Goal: Use online tool/utility: Utilize a website feature to perform a specific function

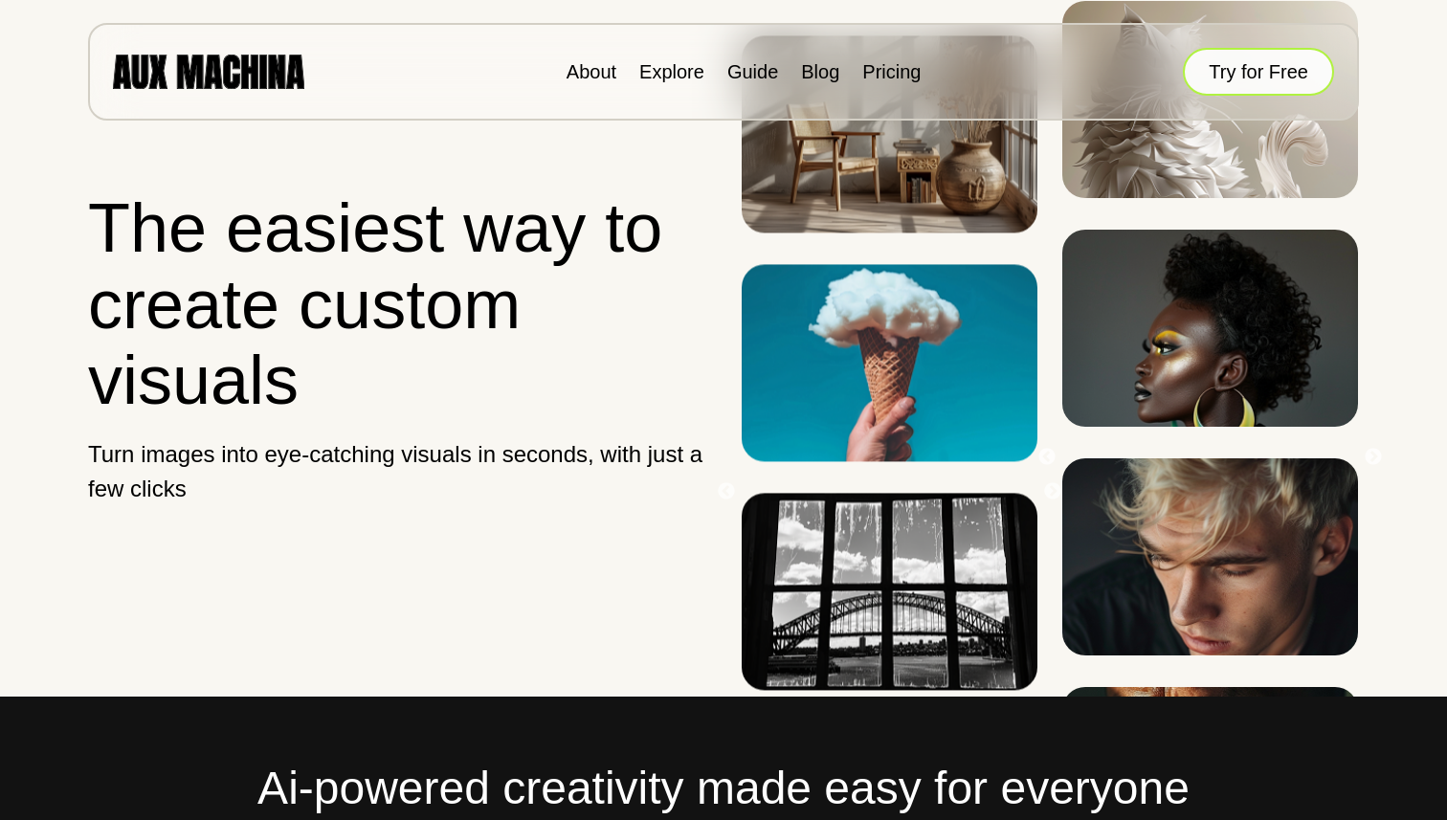
click at [1219, 73] on button "Try for Free" at bounding box center [1258, 72] width 151 height 48
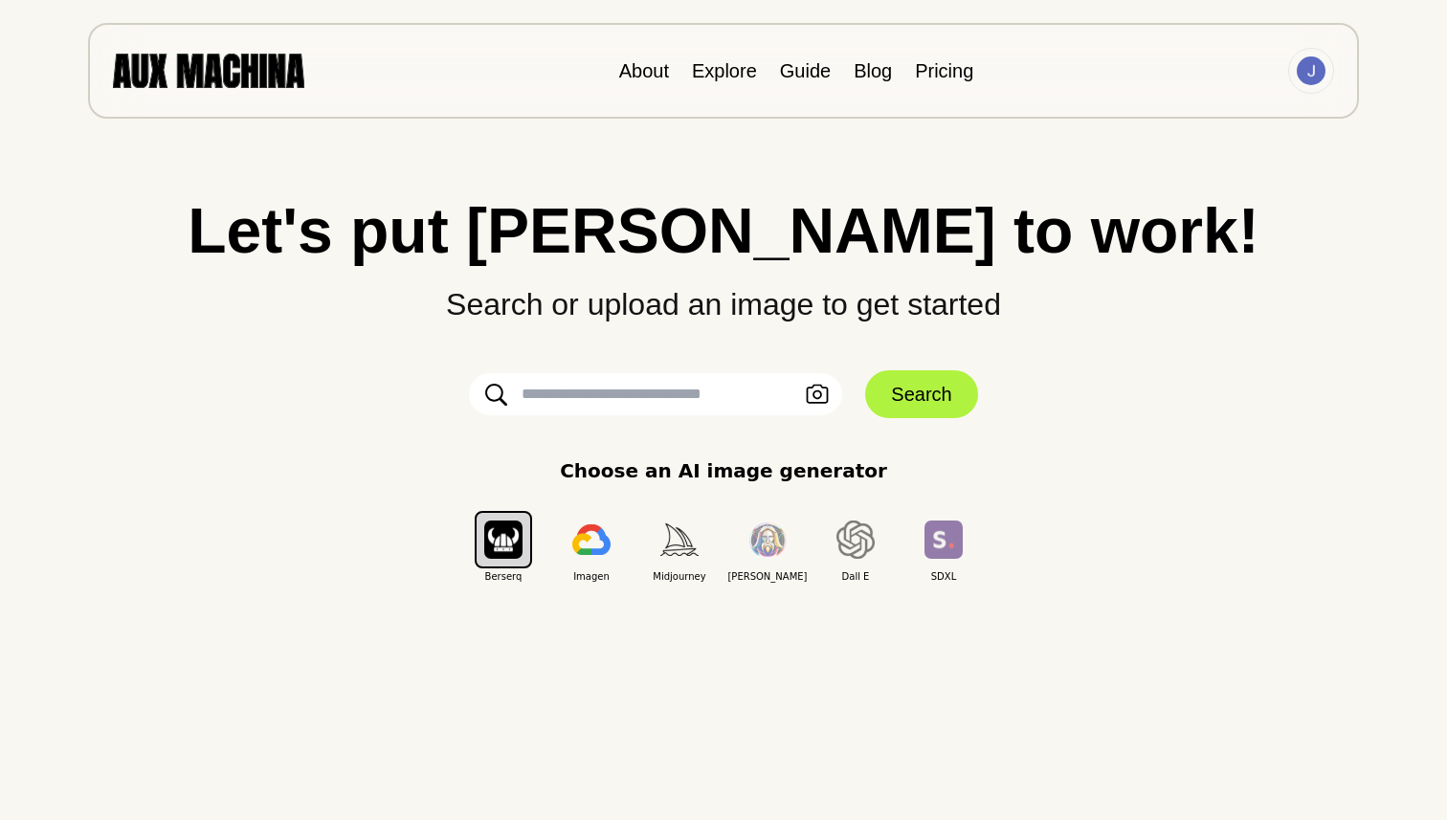
click at [741, 393] on input "text" at bounding box center [655, 394] width 373 height 42
click at [594, 547] on img "button" at bounding box center [591, 539] width 38 height 31
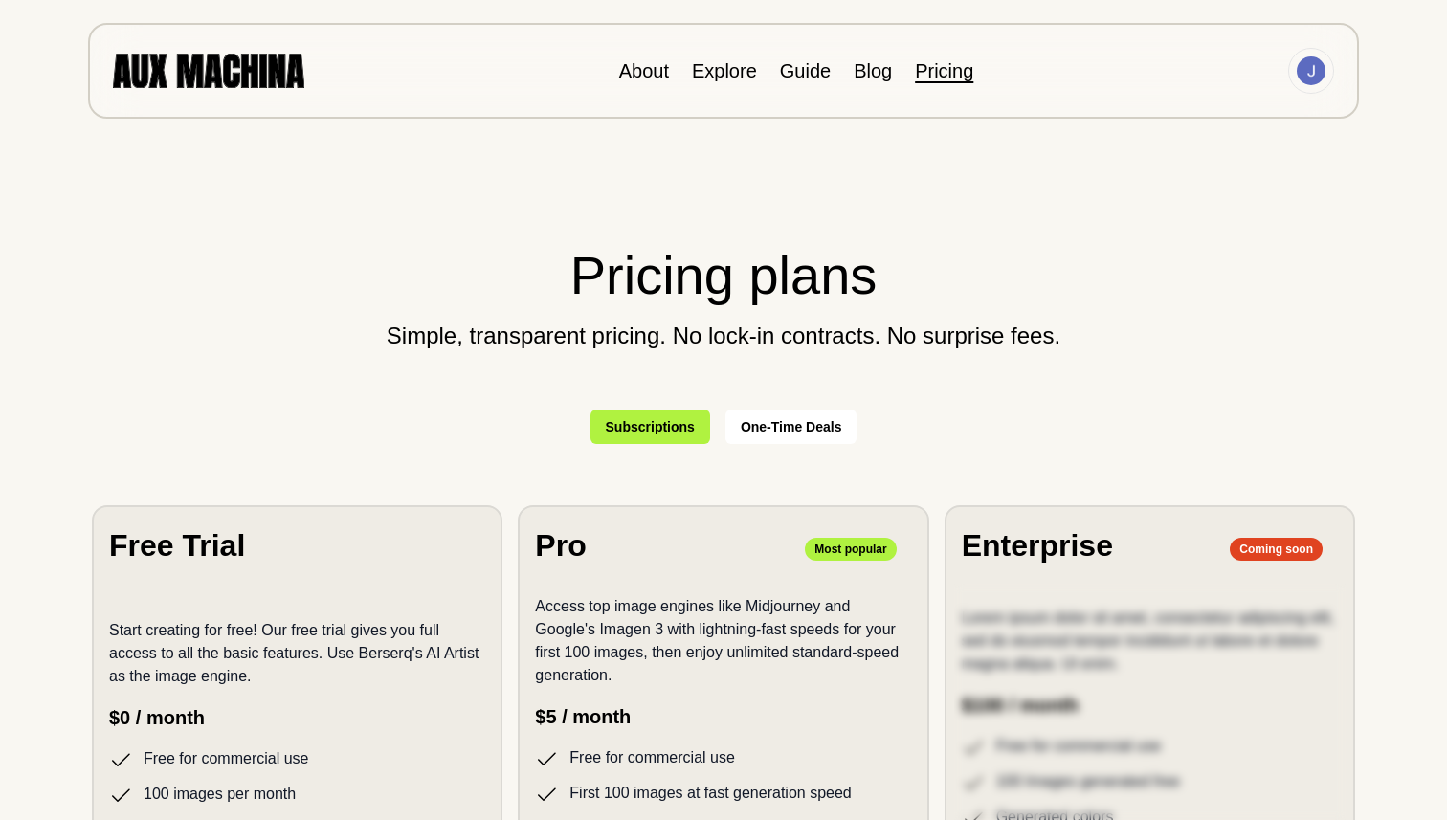
click at [766, 69] on ul "About Explore Guide Blog Pricing" at bounding box center [796, 70] width 355 height 29
click at [741, 70] on link "Explore" at bounding box center [724, 70] width 65 height 21
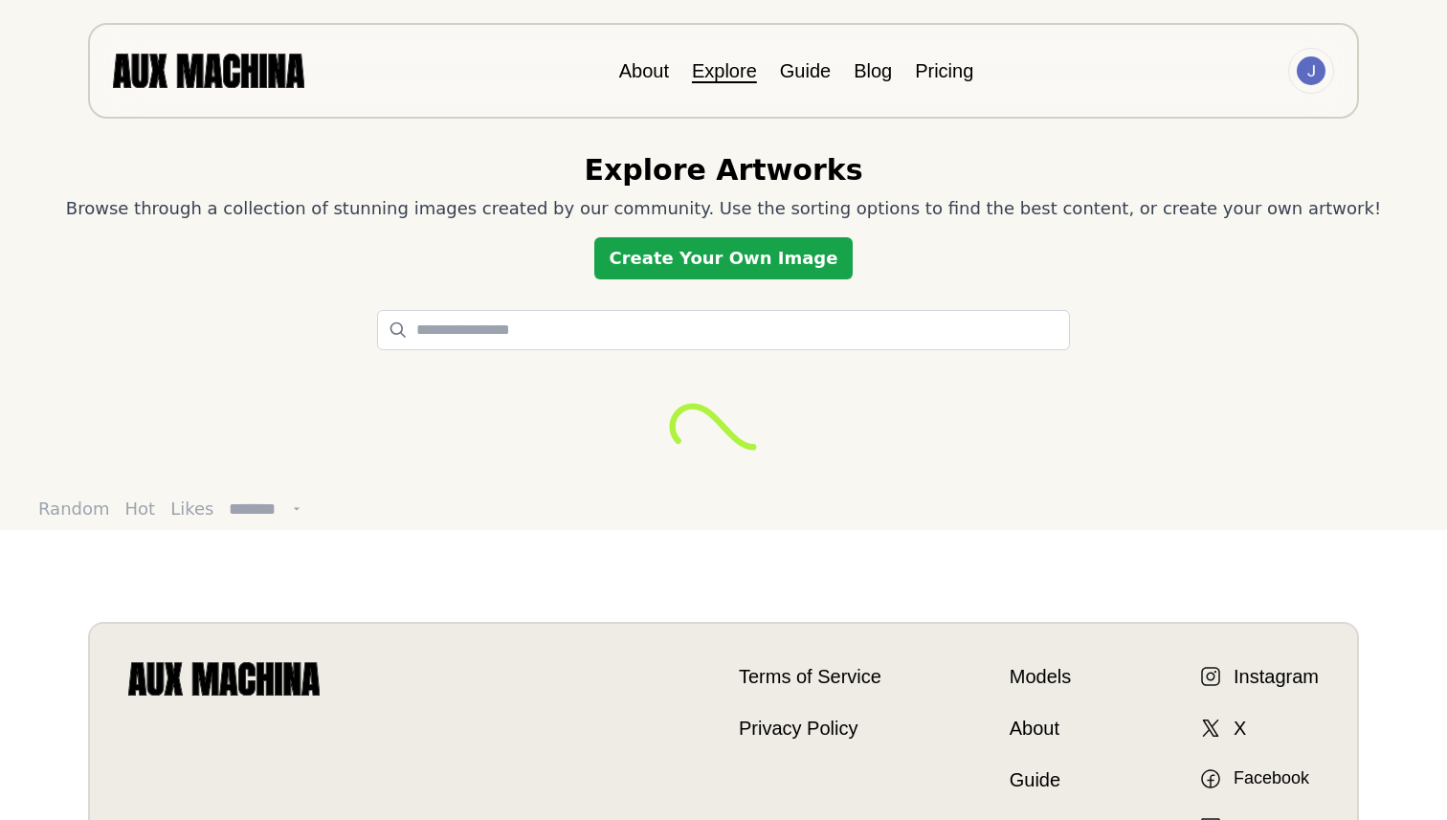
click at [745, 249] on link "Create Your Own Image" at bounding box center [723, 258] width 259 height 42
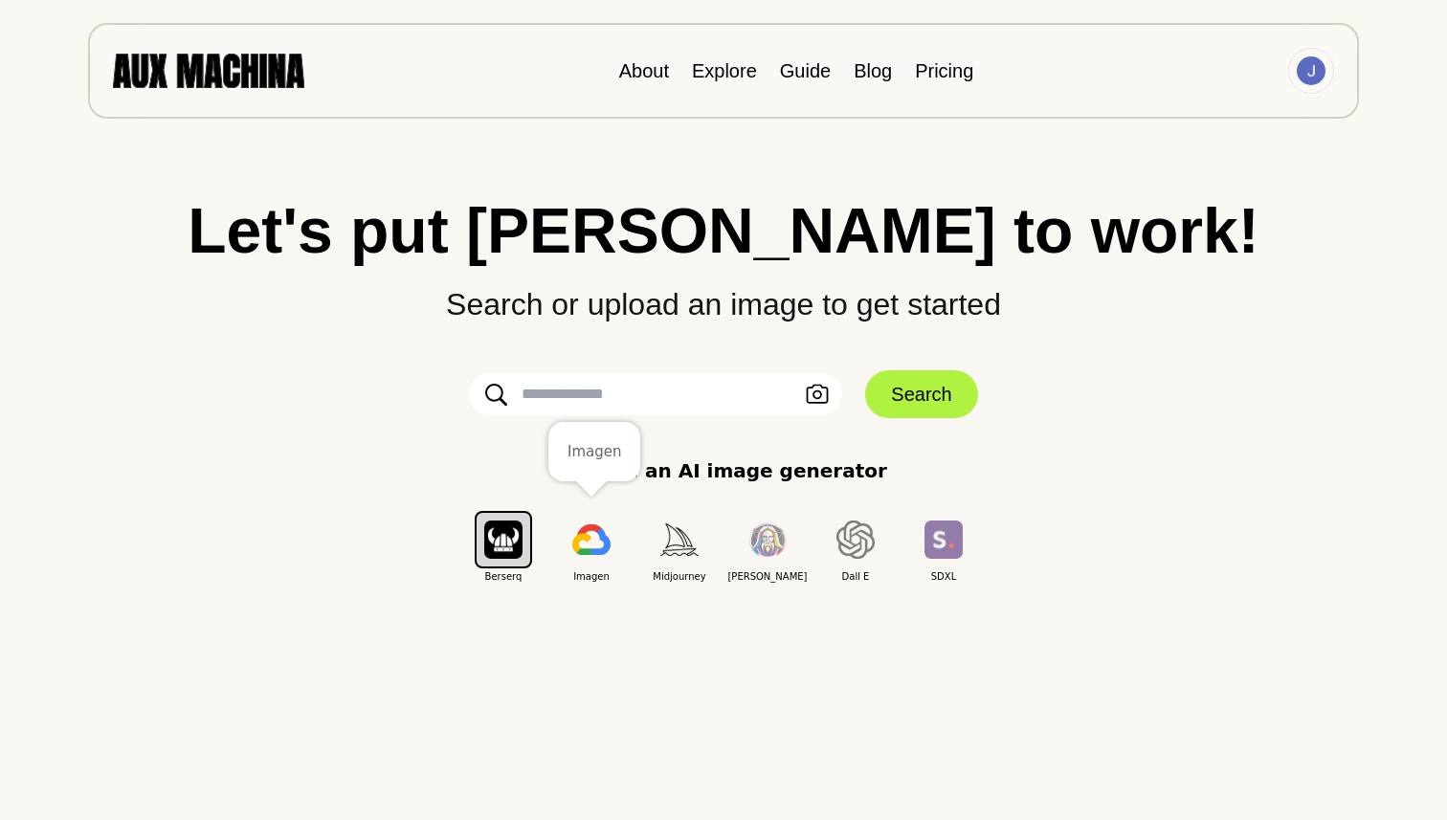
click at [586, 551] on img "button" at bounding box center [591, 539] width 38 height 31
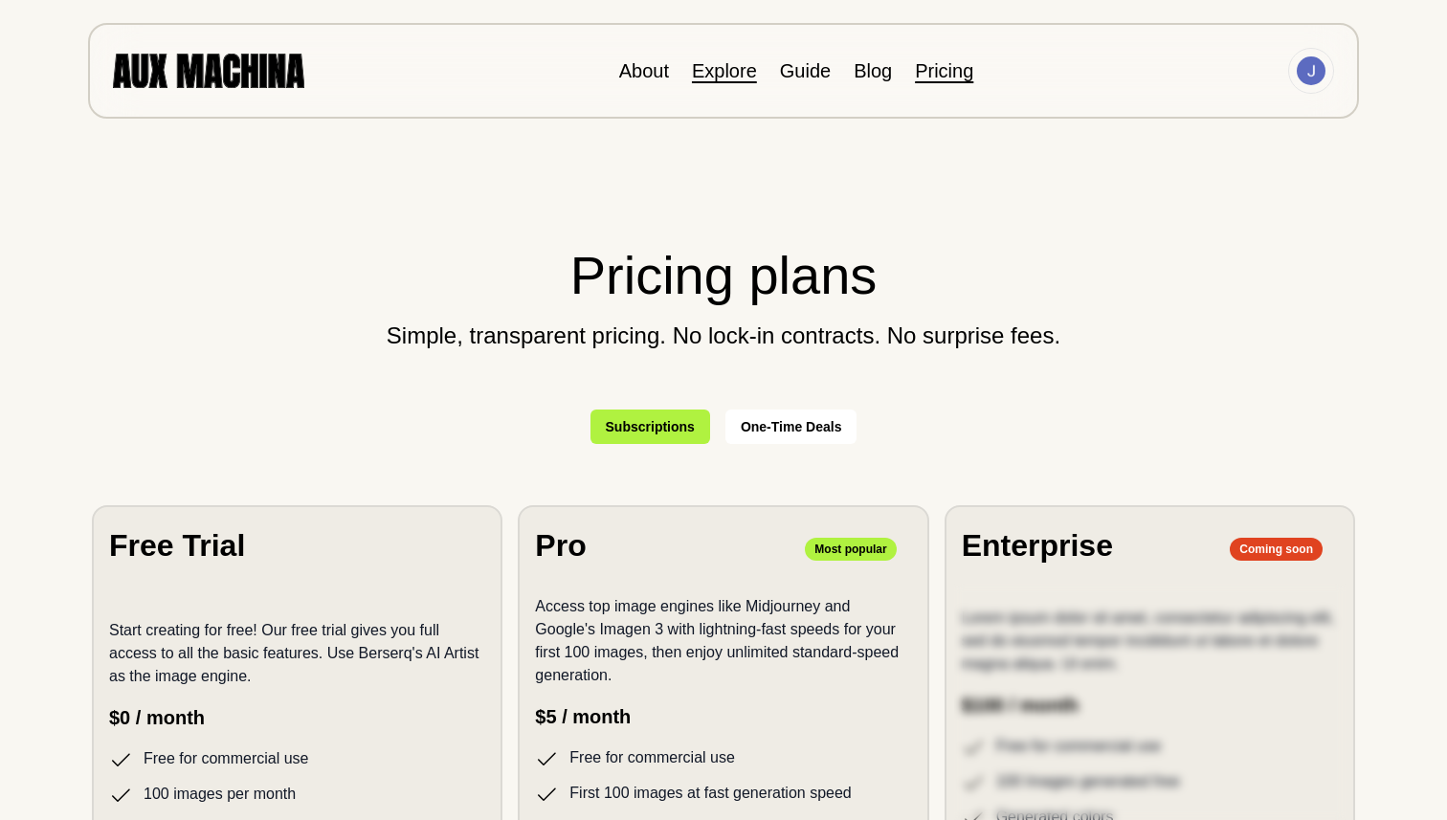
click at [723, 77] on link "Explore" at bounding box center [724, 70] width 65 height 21
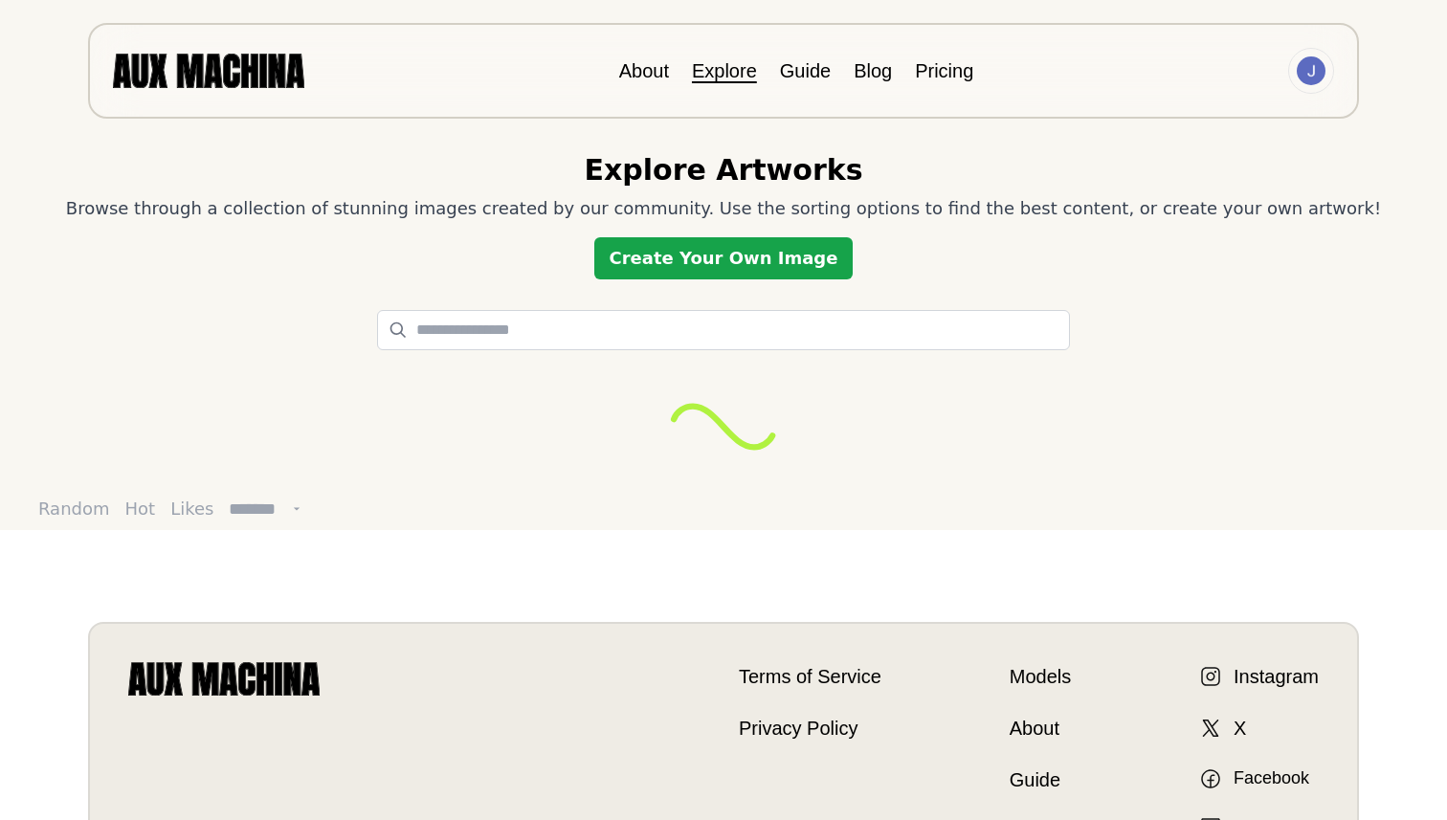
click at [707, 265] on link "Create Your Own Image" at bounding box center [723, 258] width 259 height 42
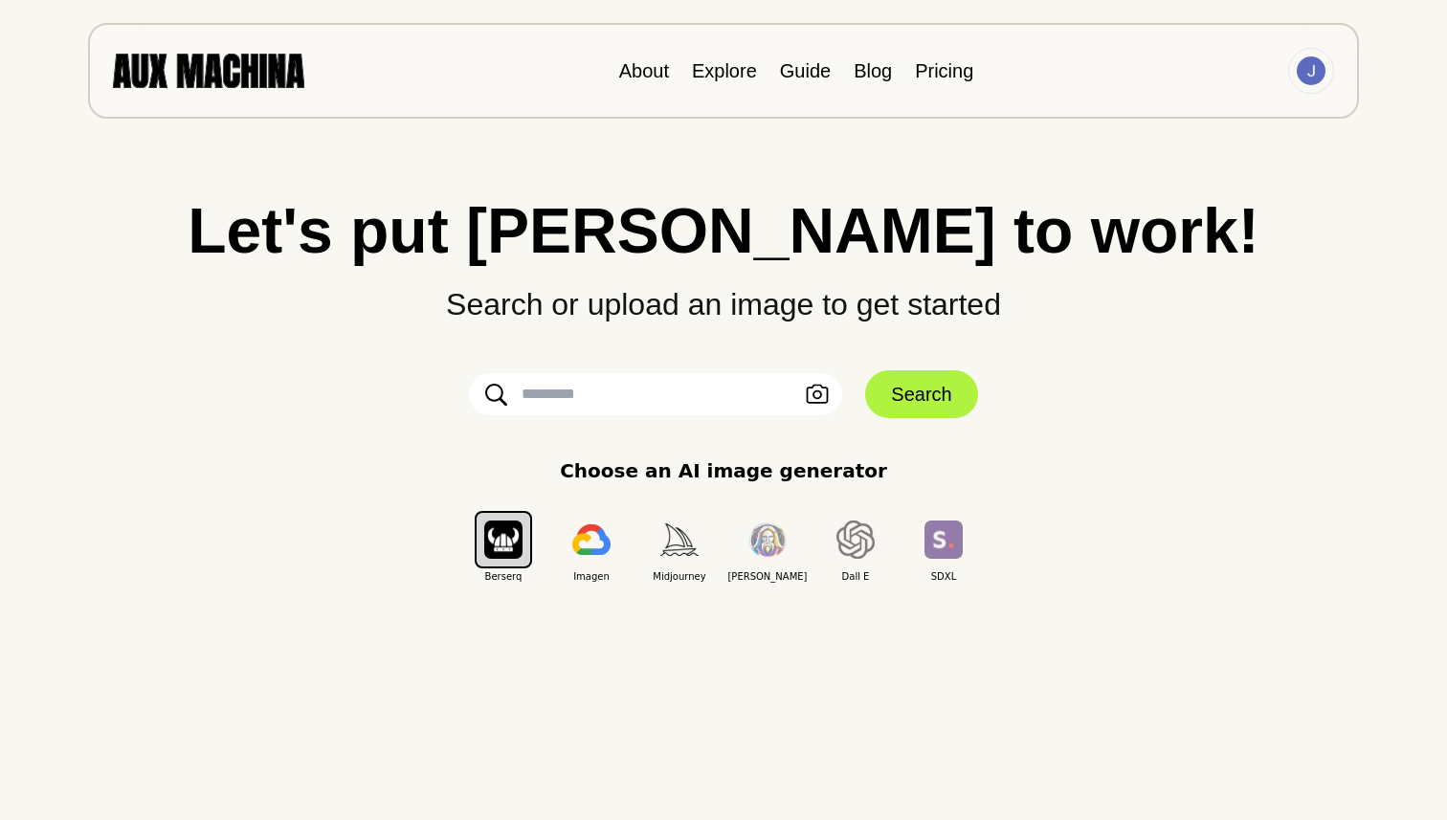
click at [577, 407] on input "text" at bounding box center [655, 394] width 373 height 42
paste input "**********"
type input "**********"
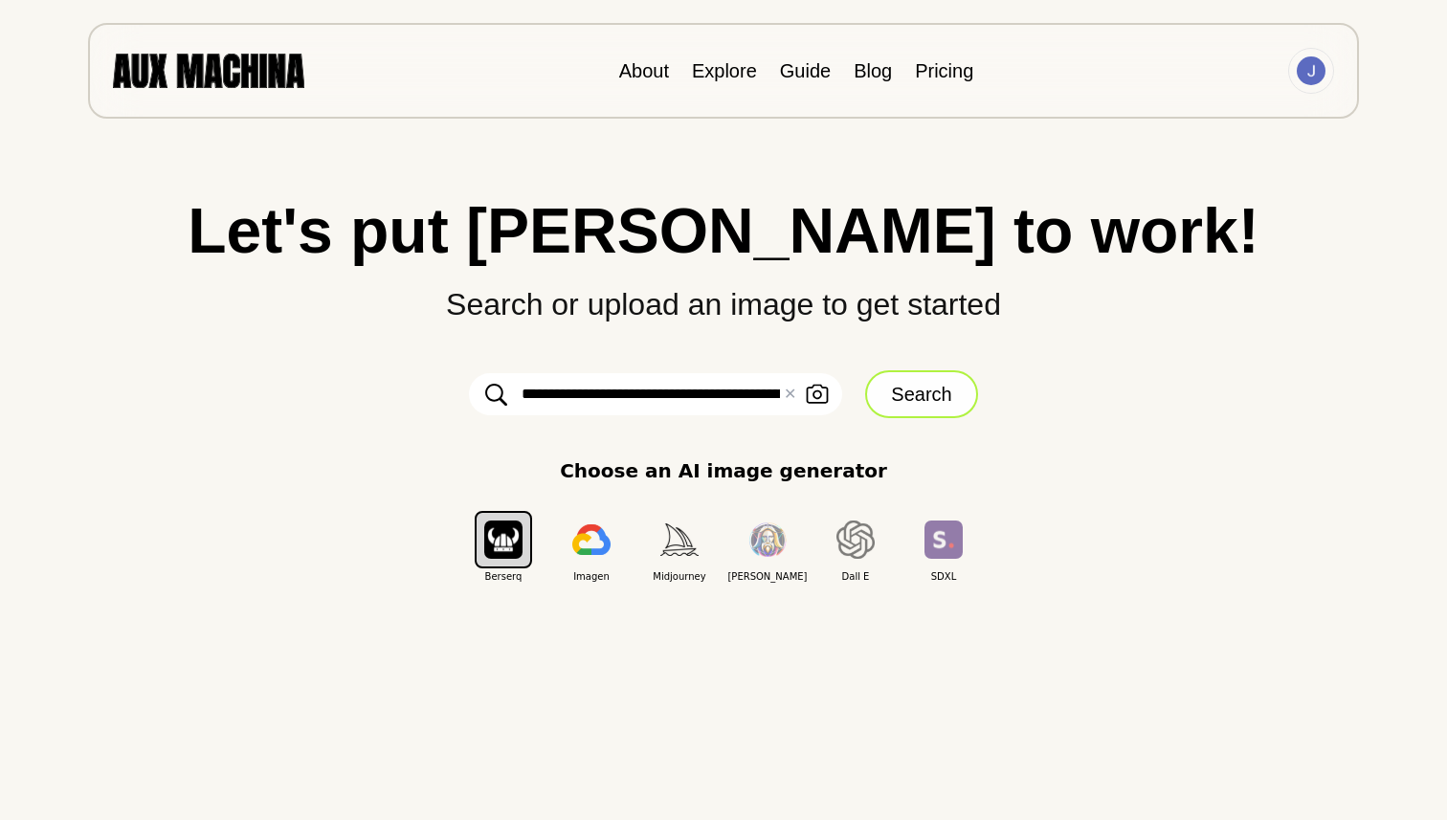
click at [921, 395] on button "Search" at bounding box center [921, 394] width 112 height 48
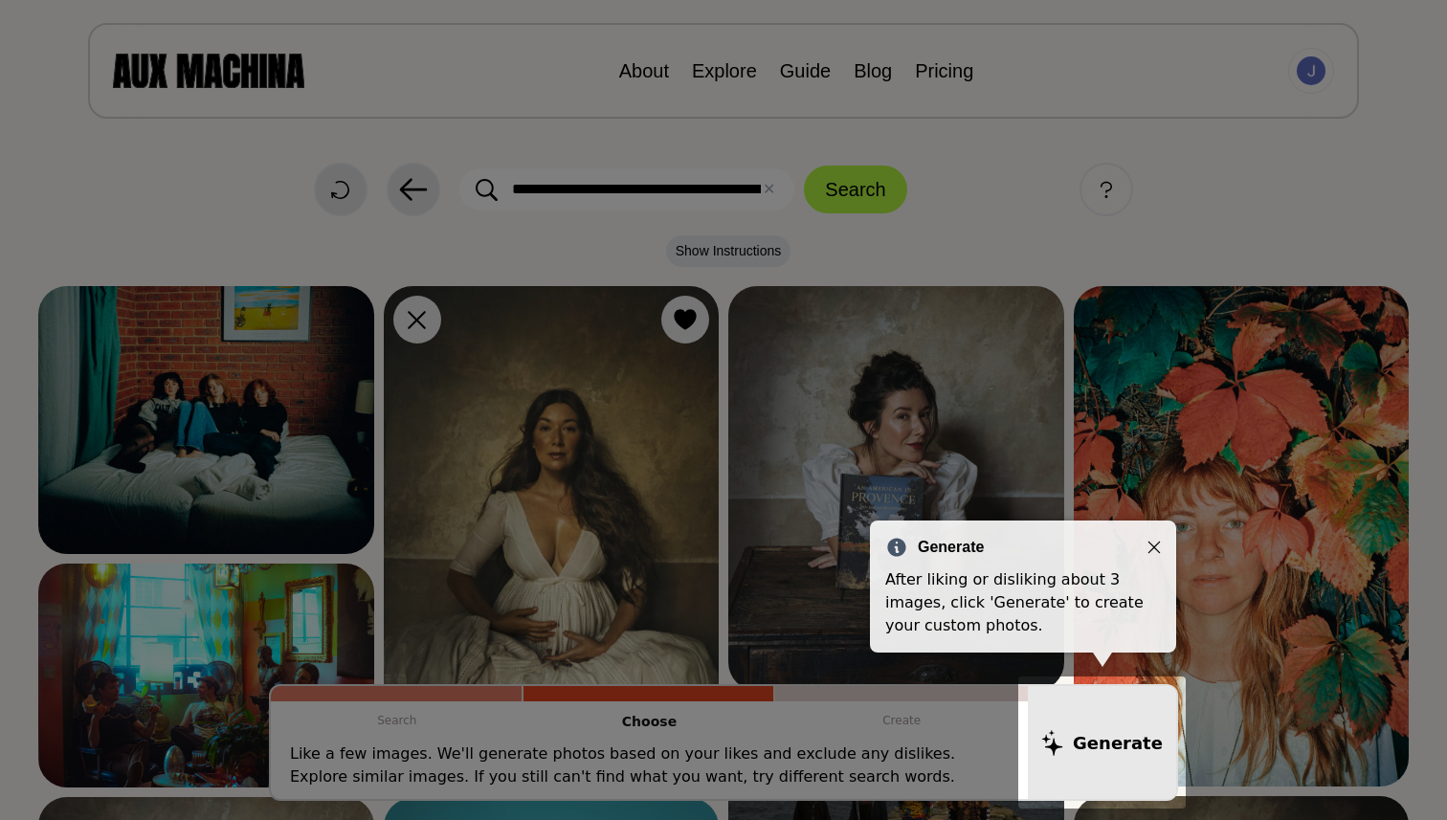
click at [1150, 546] on icon "Close" at bounding box center [1154, 547] width 13 height 13
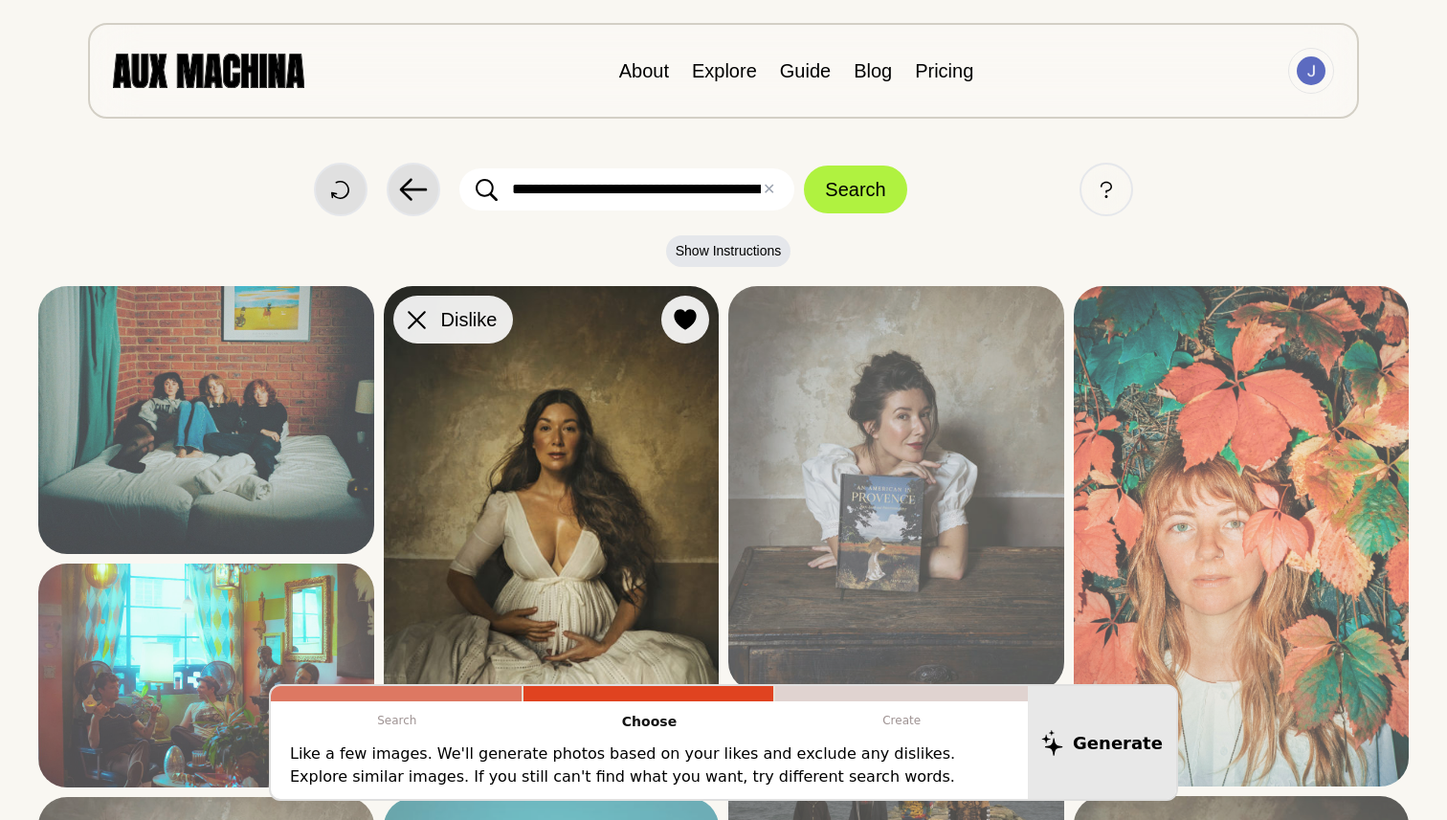
click at [434, 327] on button "Dislike" at bounding box center [453, 320] width 120 height 48
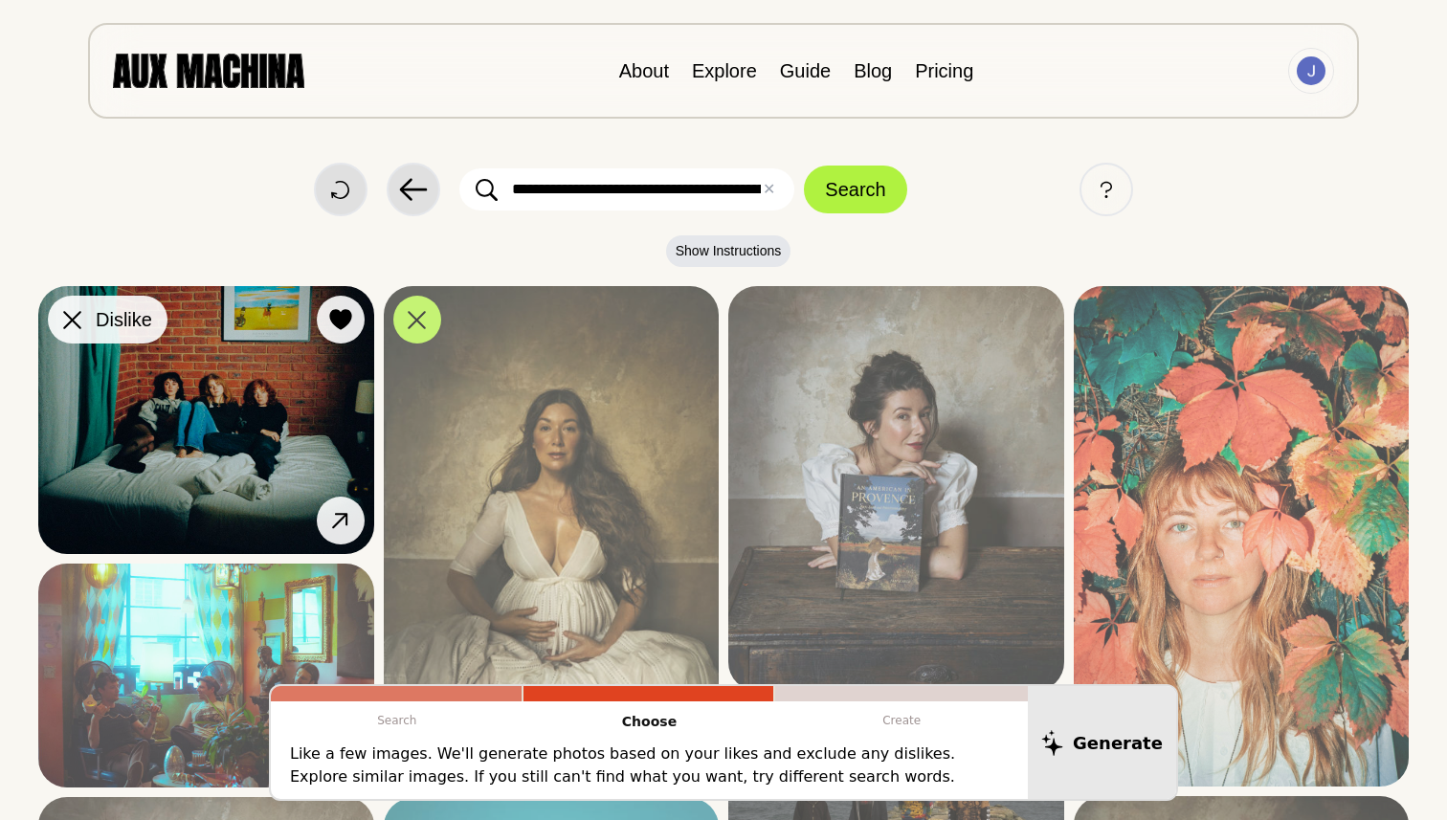
click at [74, 324] on icon at bounding box center [72, 320] width 18 height 18
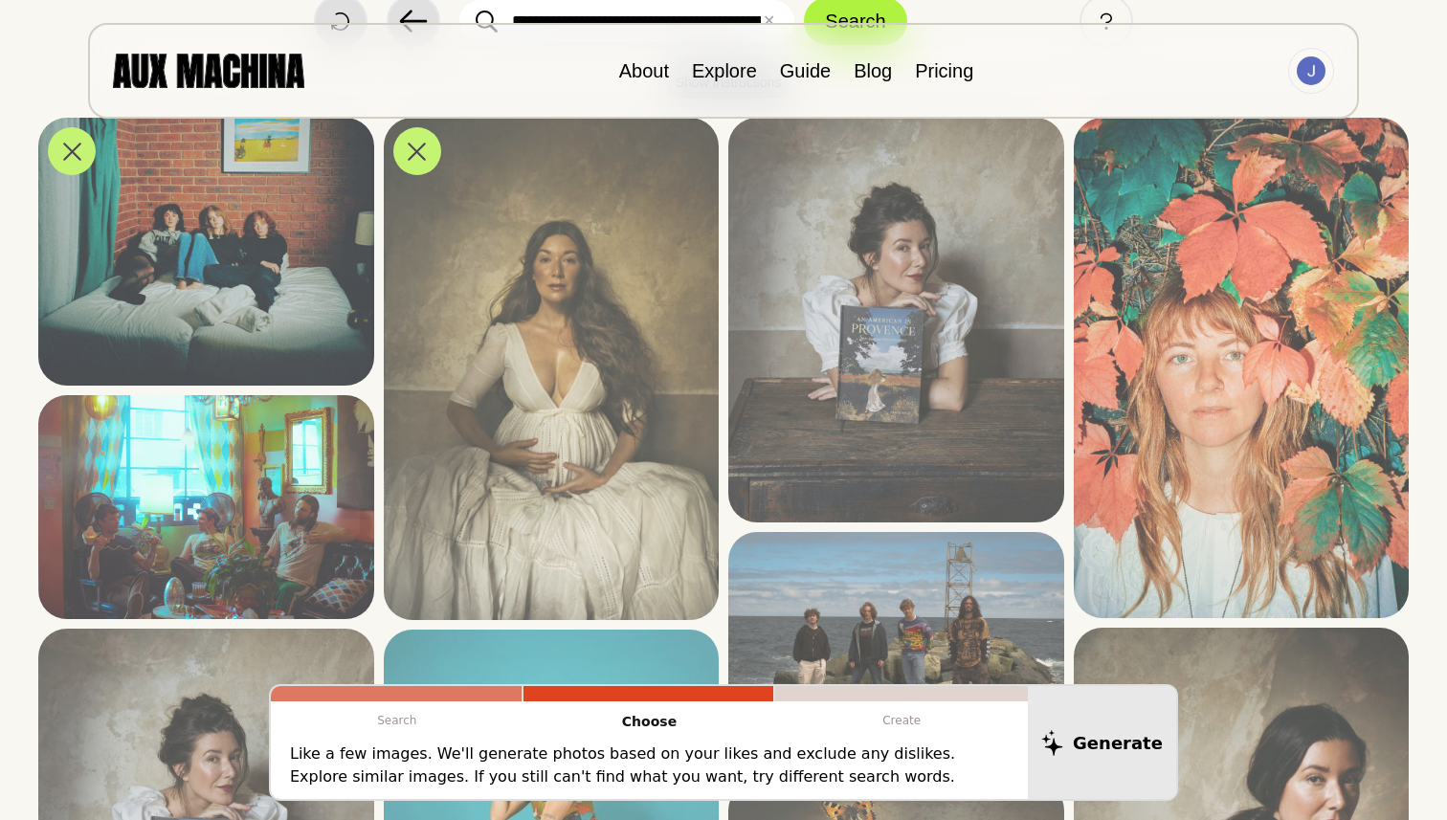
scroll to position [149, 0]
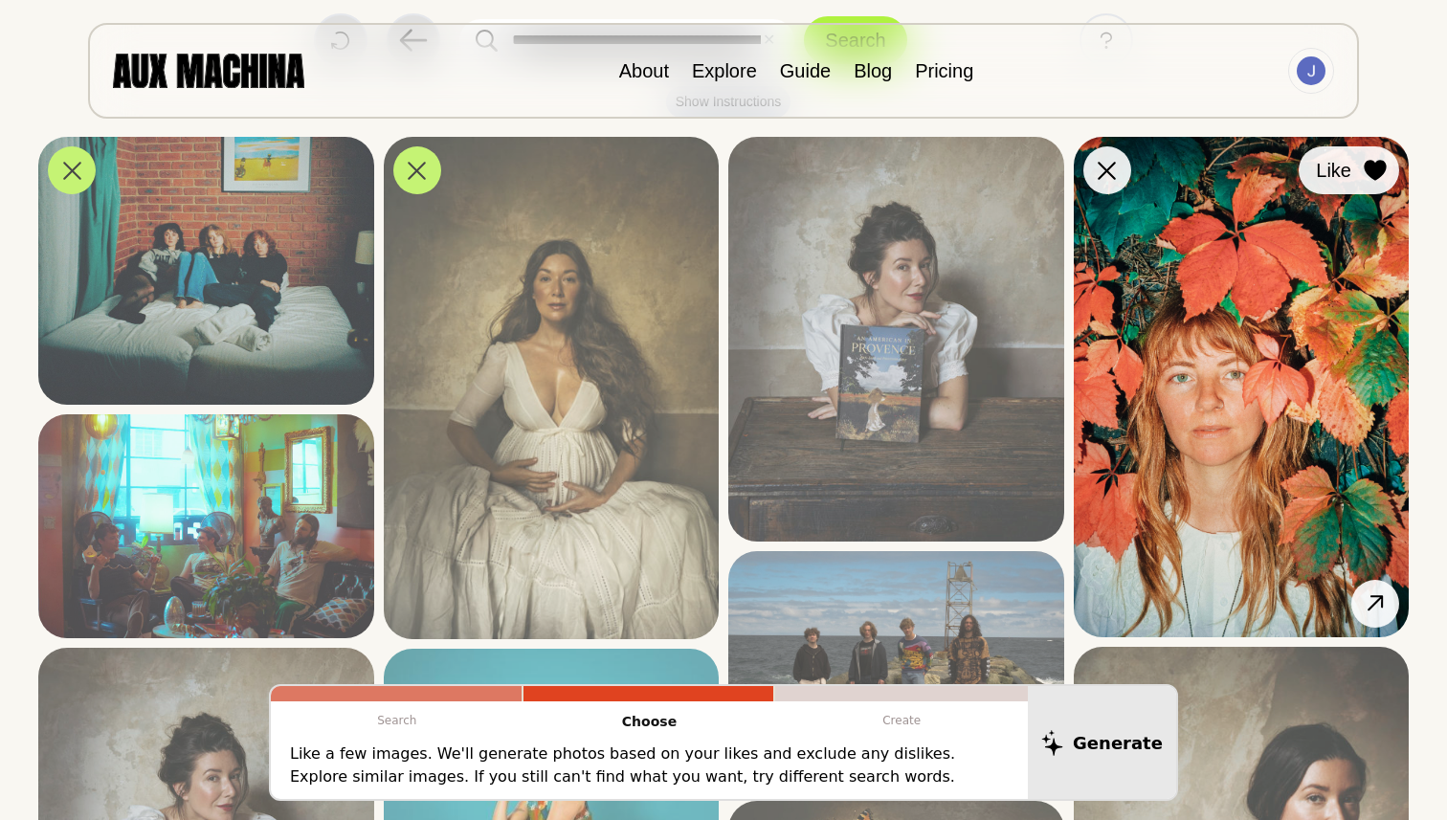
click at [1393, 174] on button "Like" at bounding box center [1349, 170] width 100 height 48
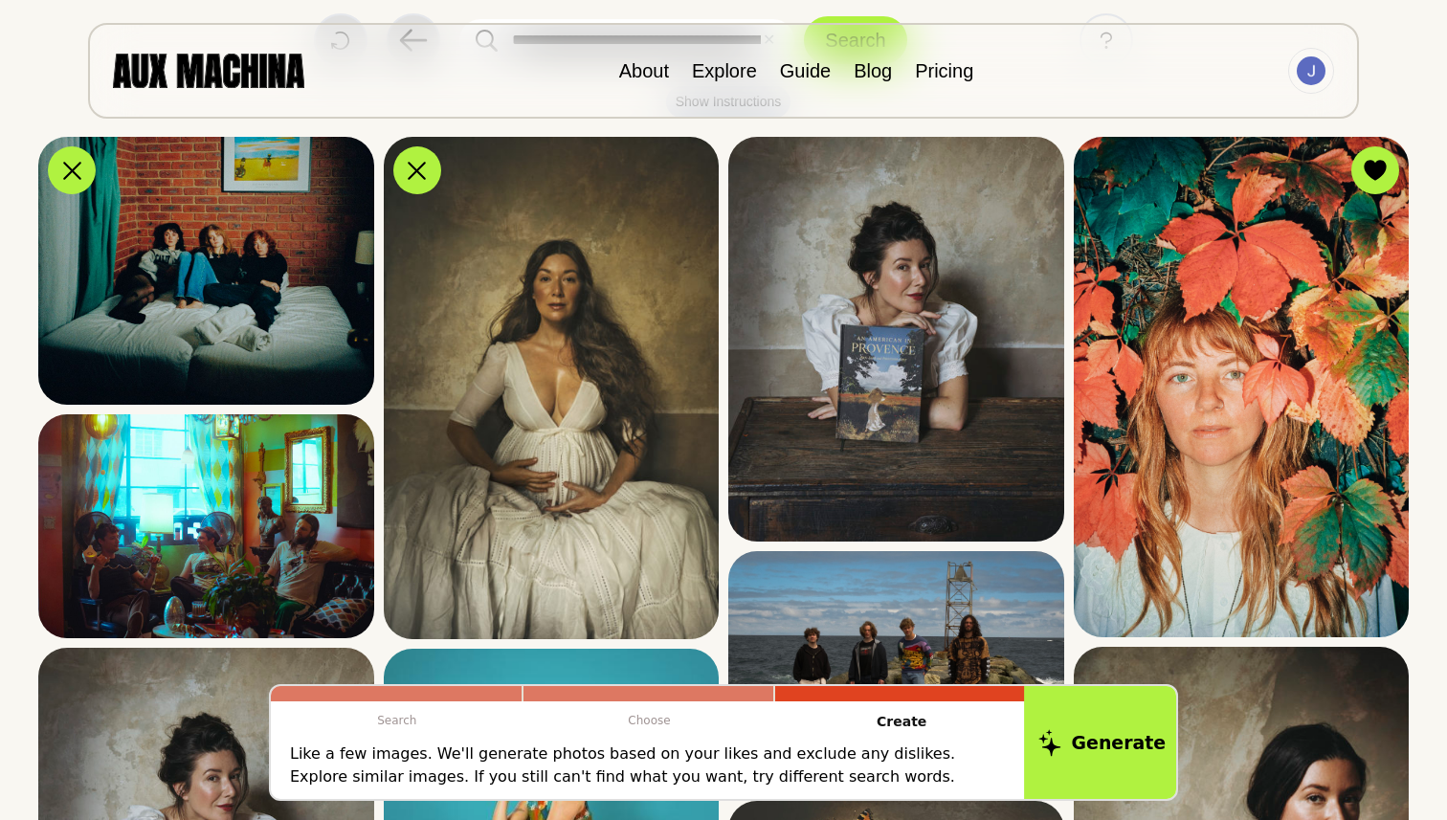
click at [1125, 718] on button "Generate" at bounding box center [1102, 742] width 156 height 119
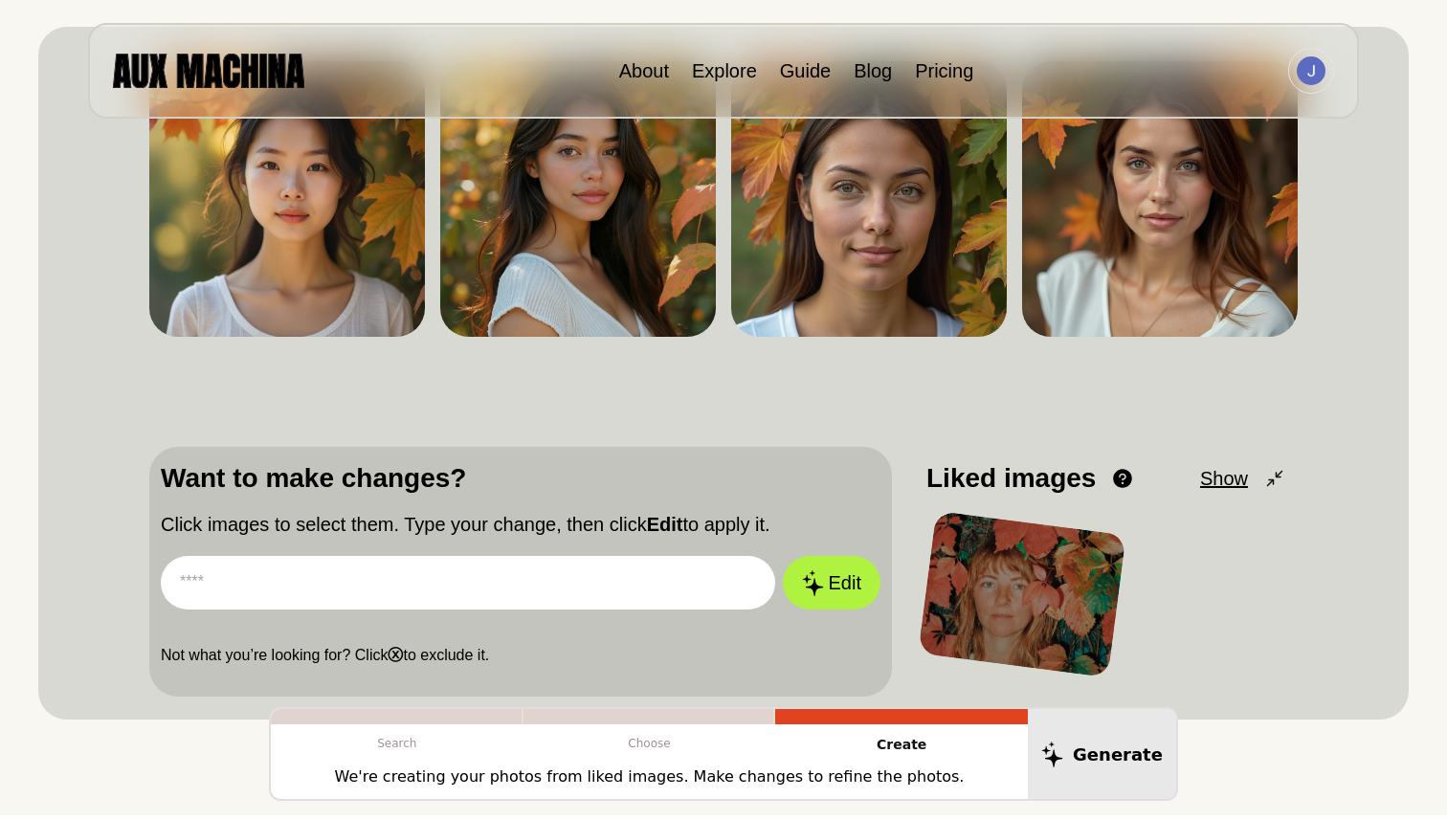
scroll to position [256, 0]
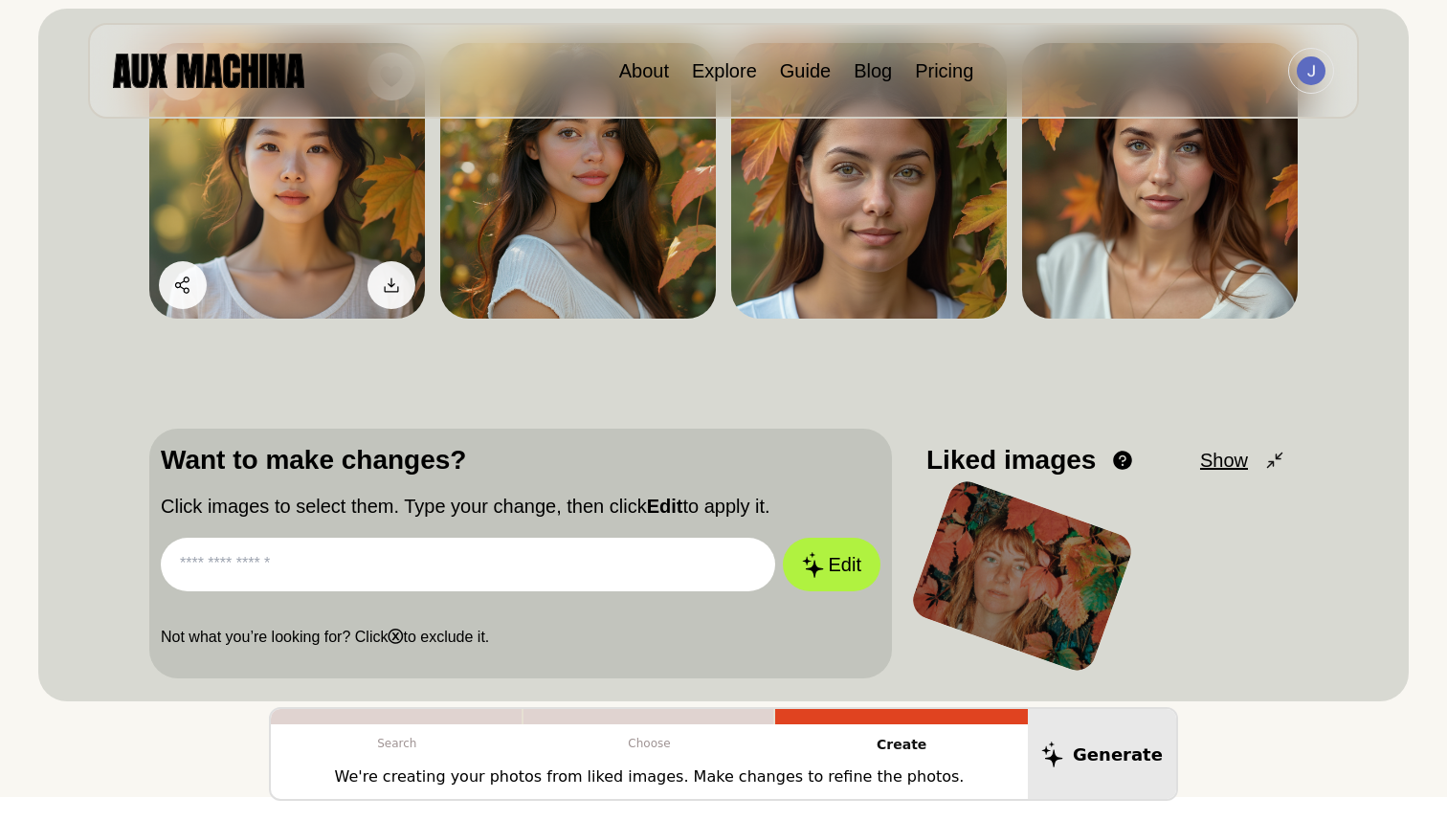
click at [326, 293] on img at bounding box center [287, 181] width 276 height 276
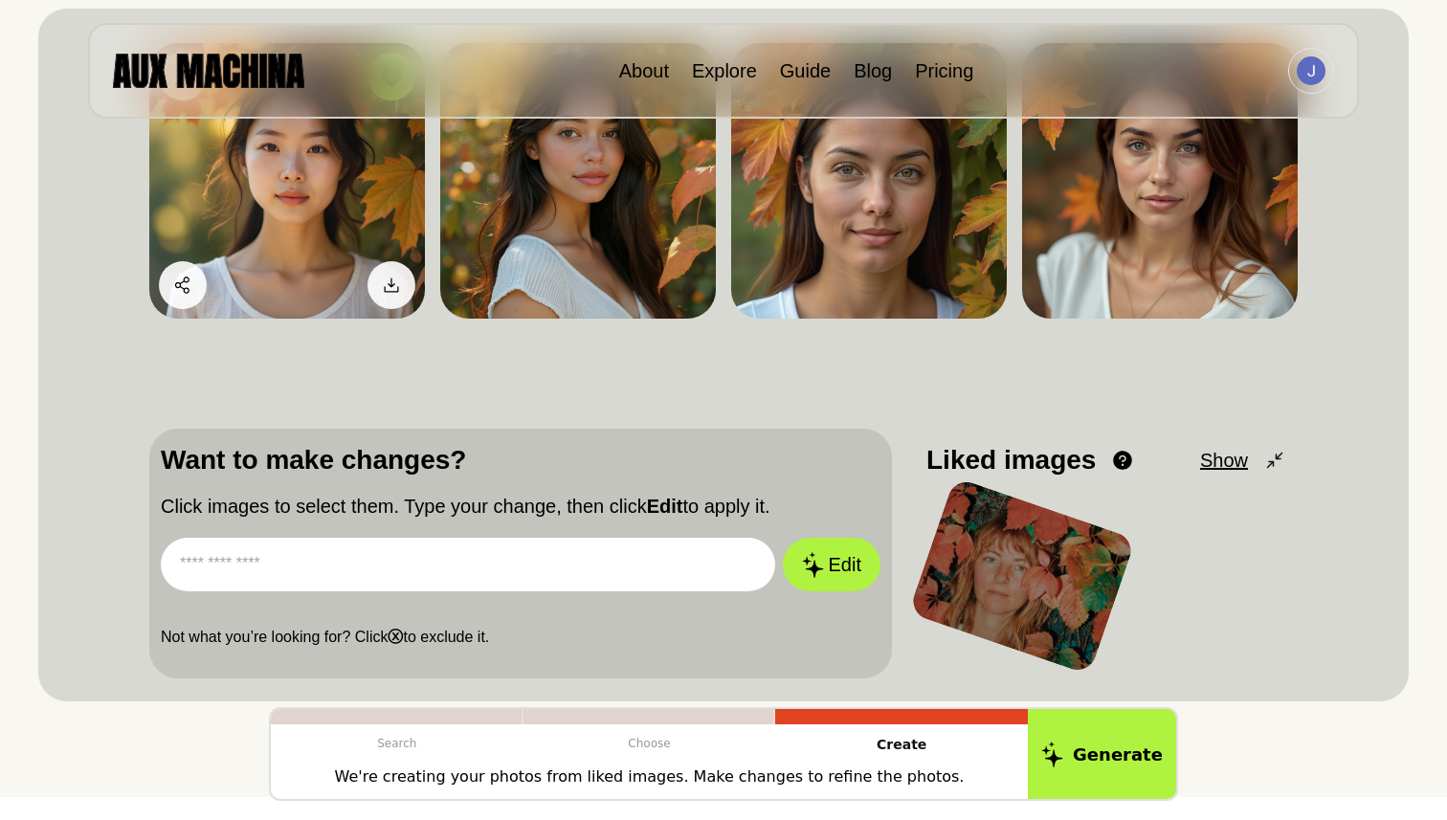
click at [279, 243] on img at bounding box center [287, 181] width 276 height 276
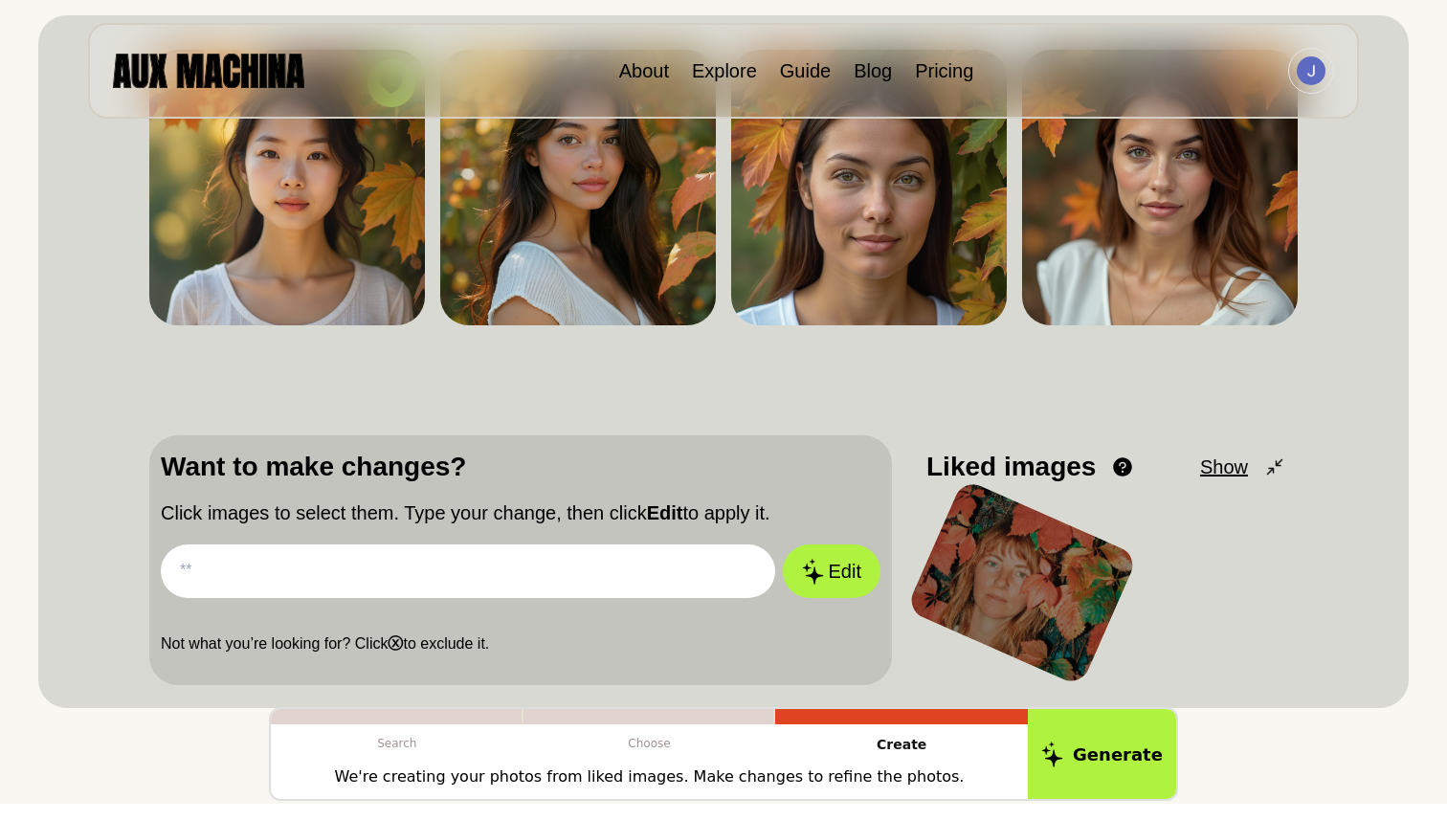
scroll to position [0, 0]
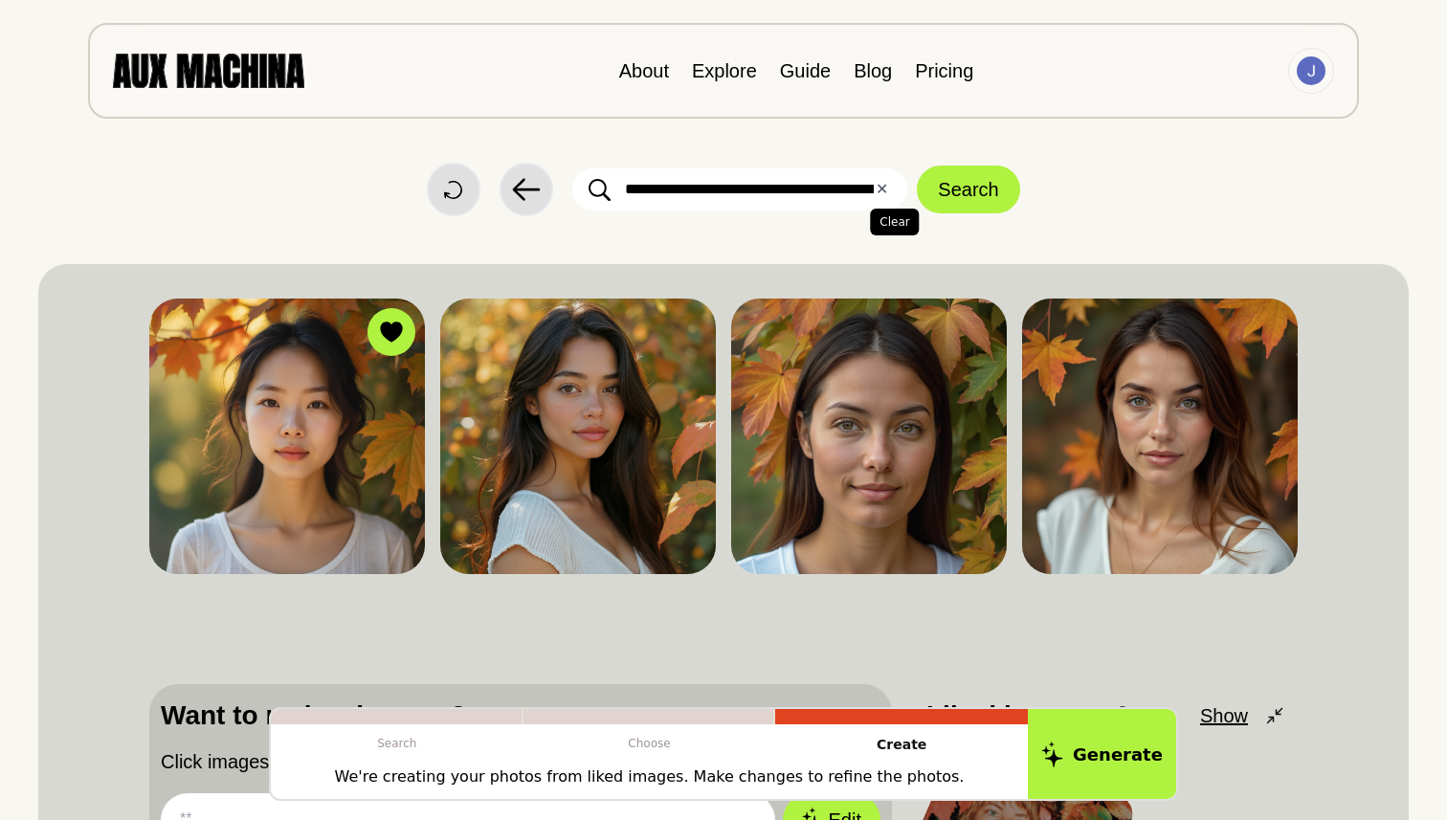
click at [883, 191] on button "✕ Clear" at bounding box center [882, 189] width 12 height 23
click at [875, 190] on input "text" at bounding box center [739, 189] width 335 height 42
type input "**********"
click button "Search" at bounding box center [968, 190] width 102 height 48
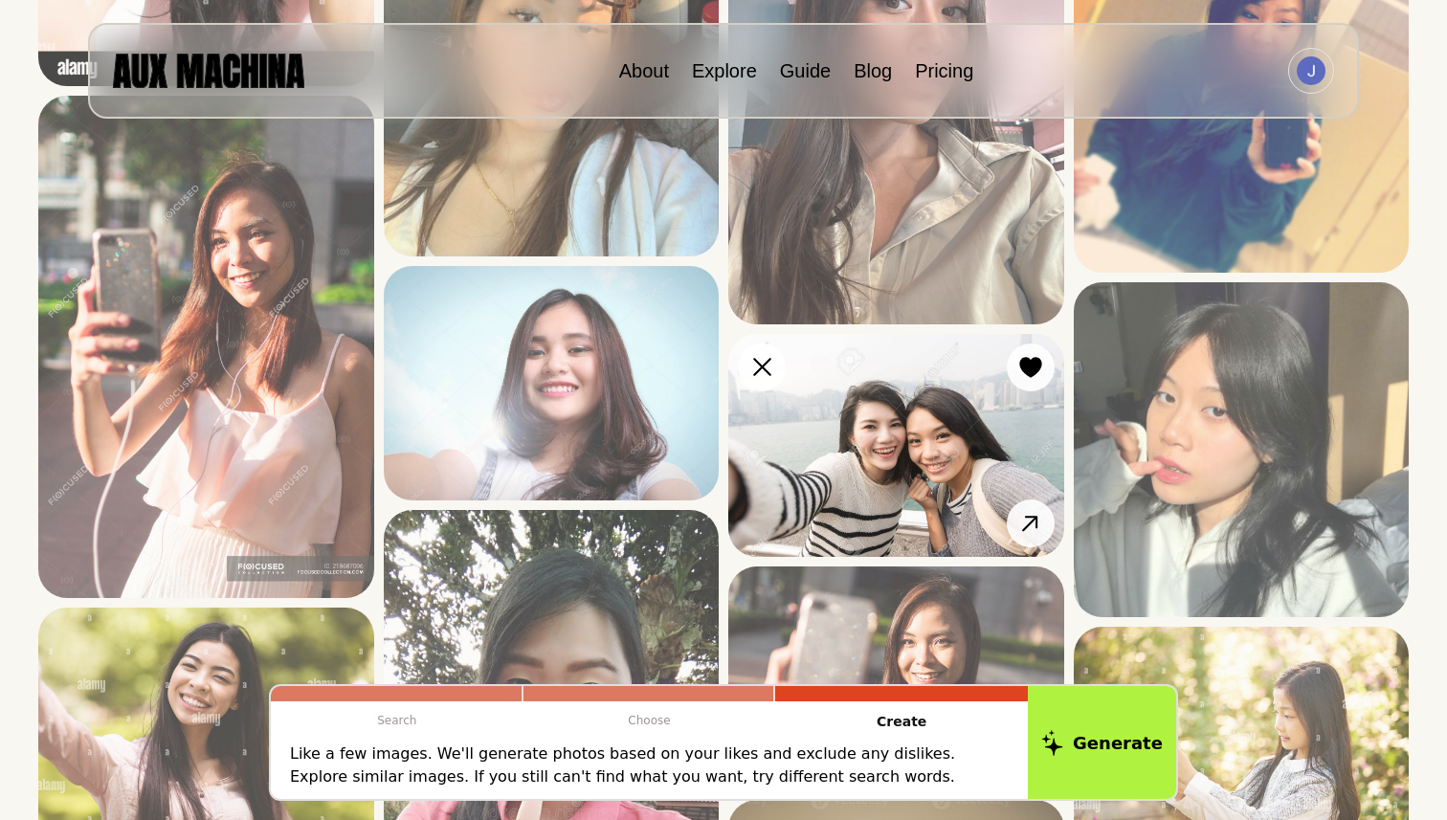
scroll to position [2123, 0]
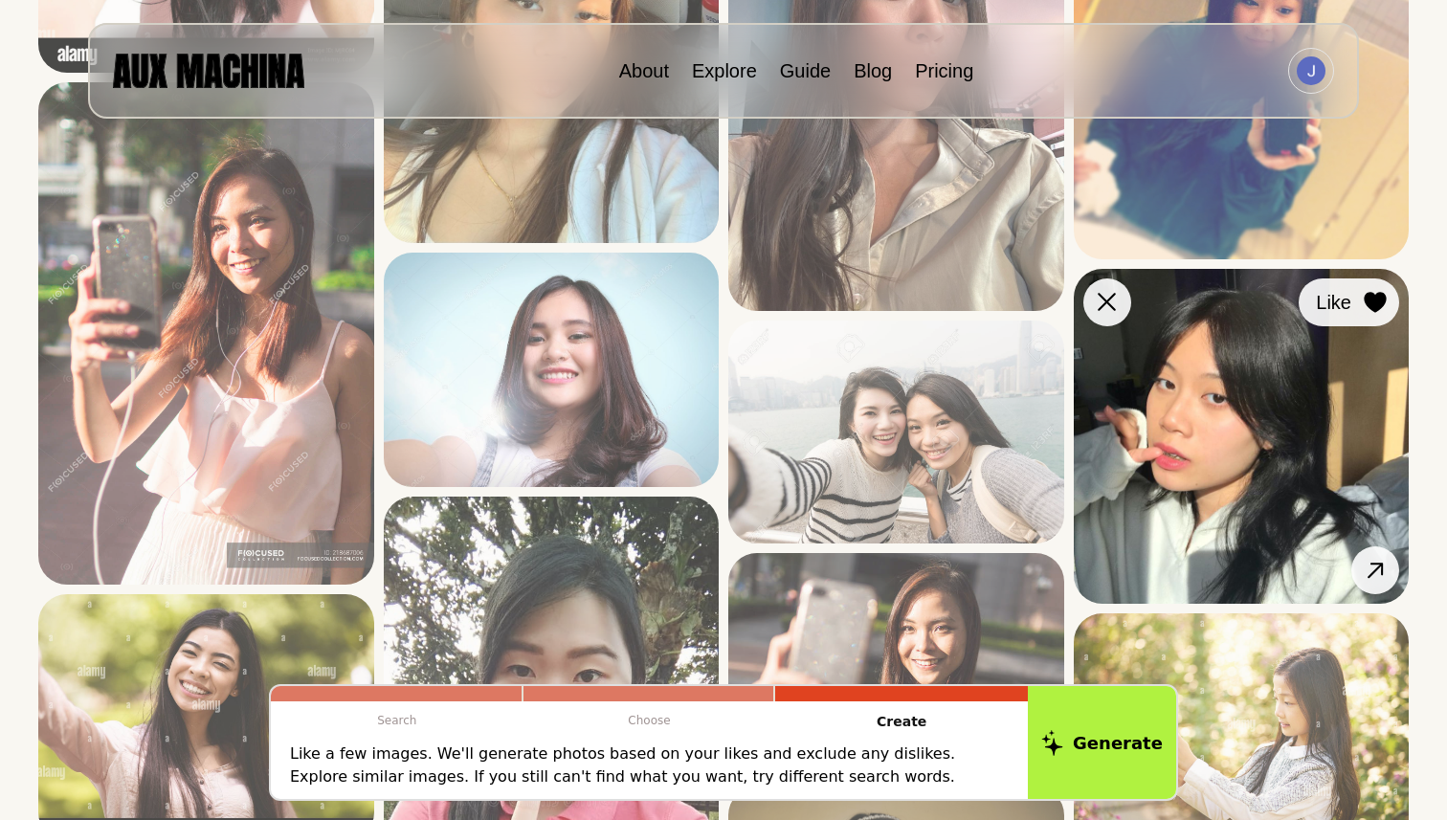
click at [1377, 300] on icon at bounding box center [1375, 302] width 22 height 21
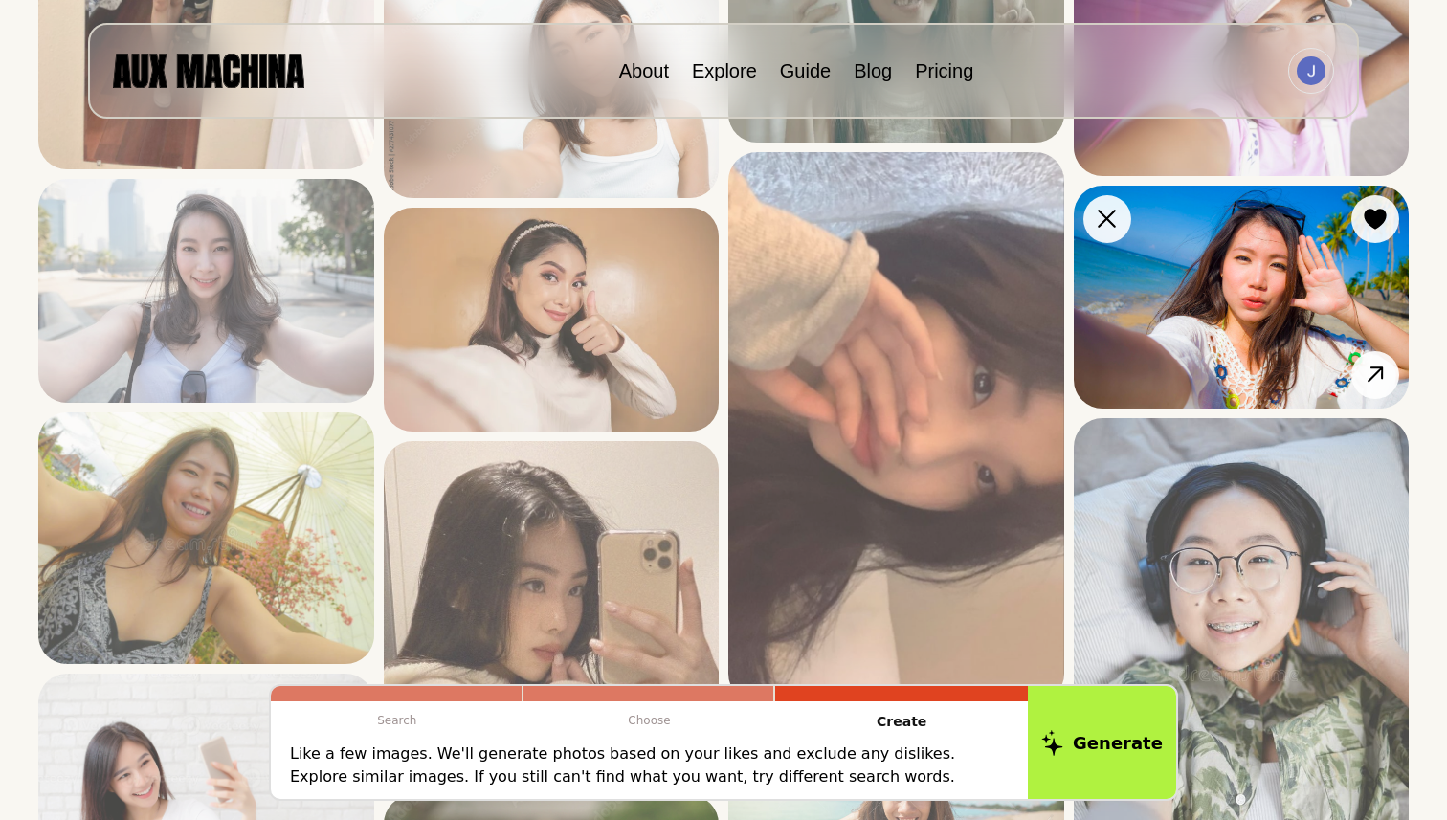
scroll to position [3279, 0]
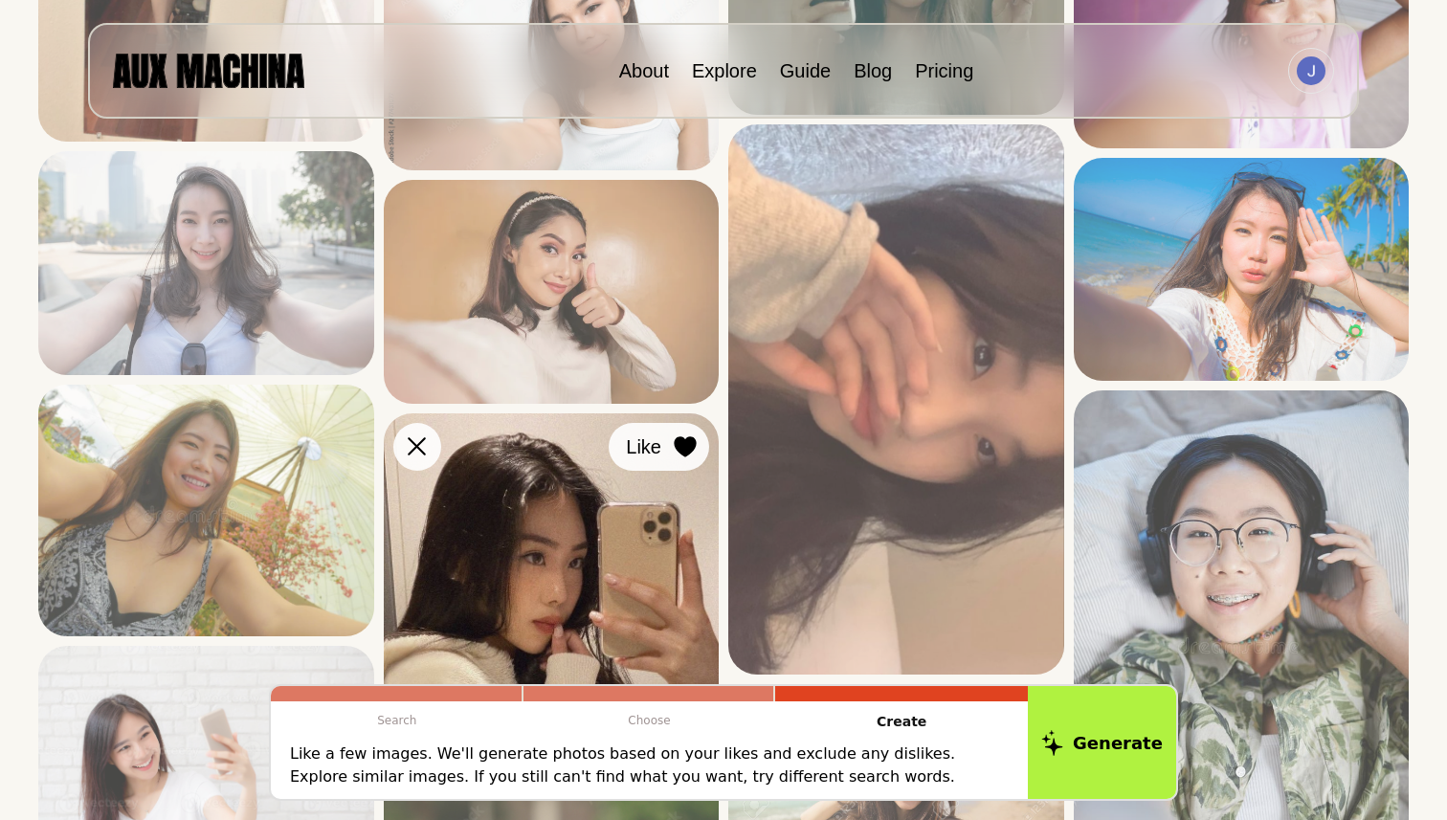
click at [682, 446] on icon at bounding box center [685, 446] width 22 height 21
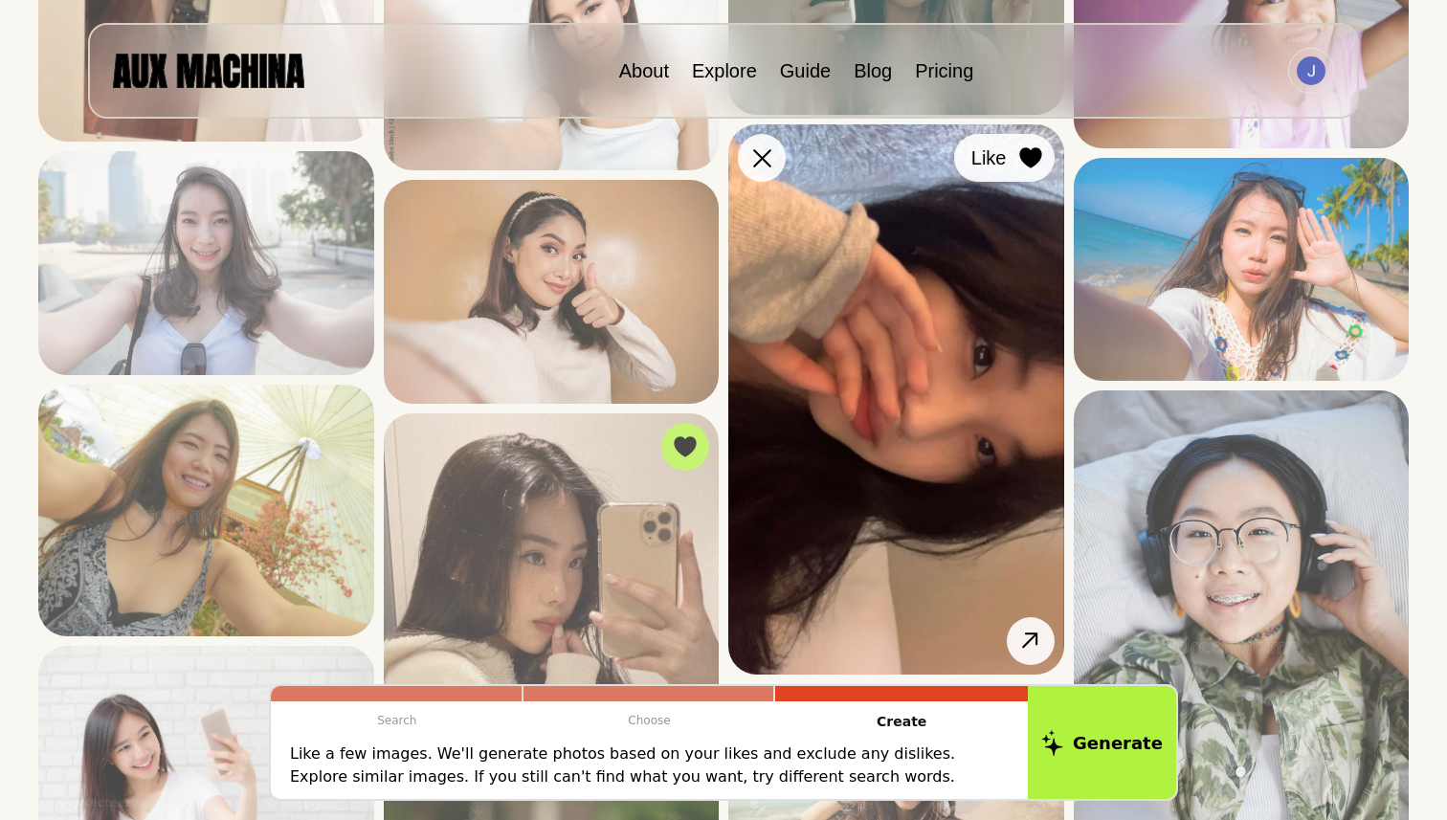
click at [1019, 162] on icon at bounding box center [1030, 157] width 23 height 21
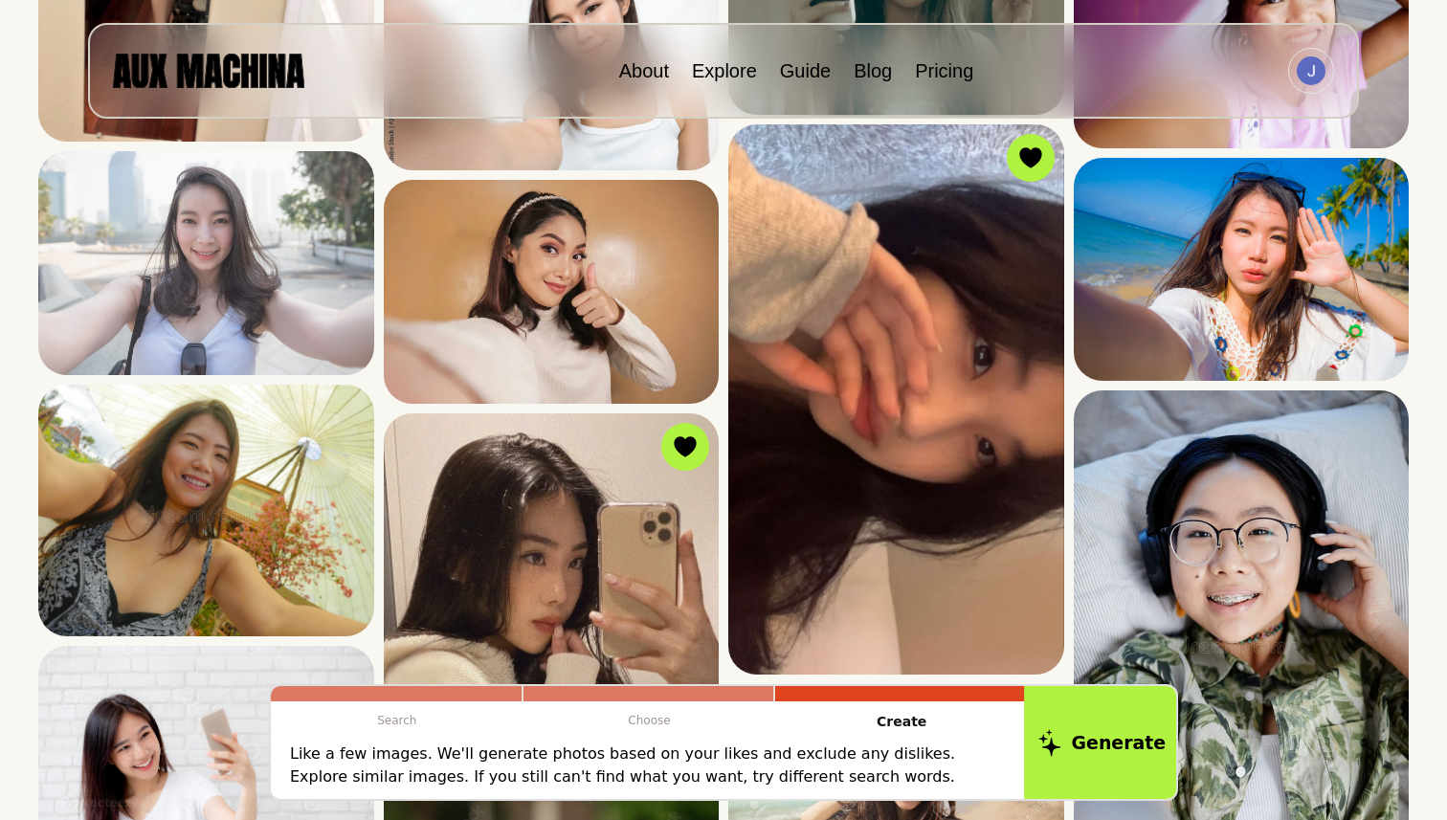
click at [1051, 753] on icon at bounding box center [1049, 742] width 23 height 27
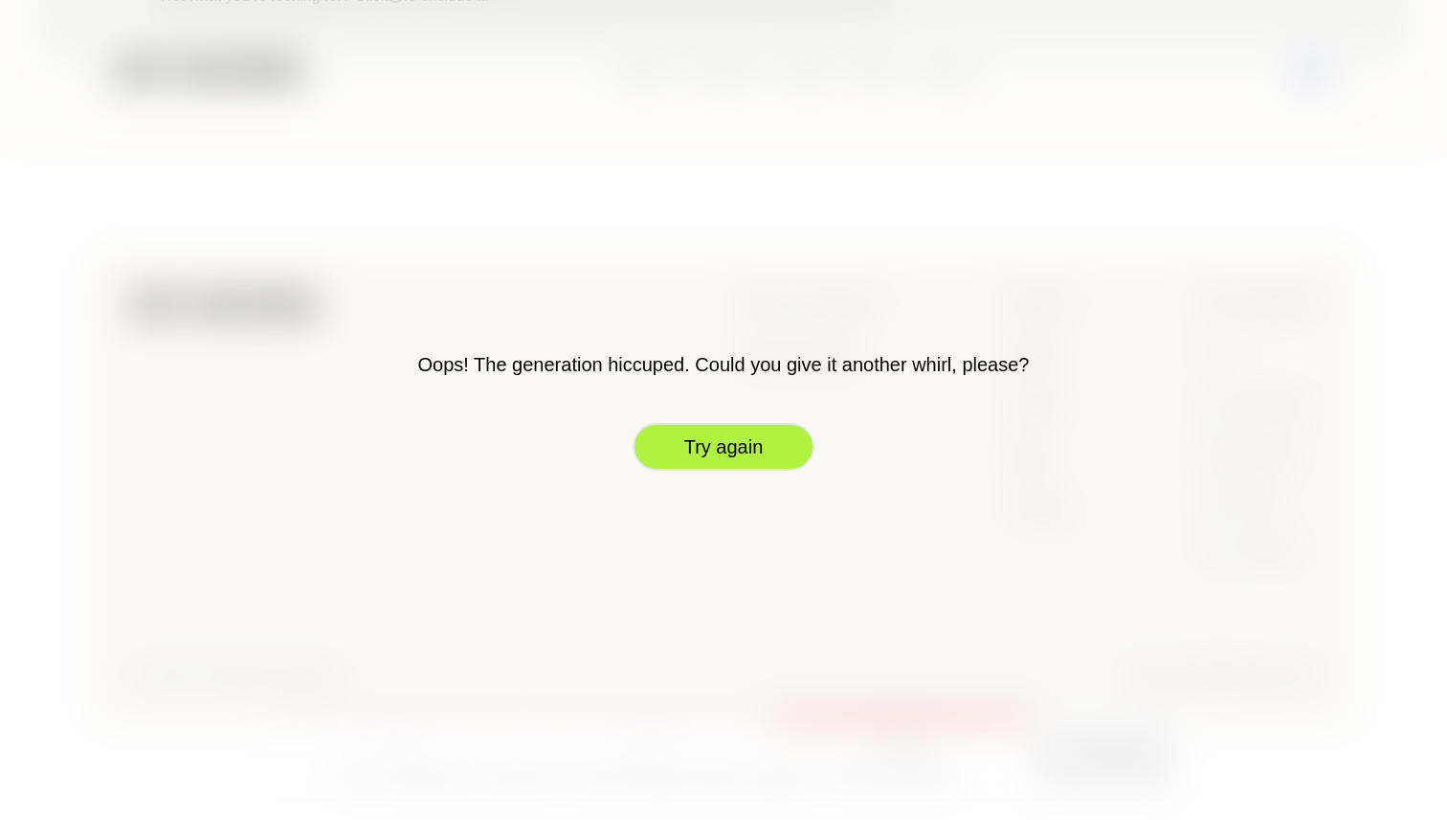
click at [710, 459] on button "Try again" at bounding box center [724, 447] width 182 height 48
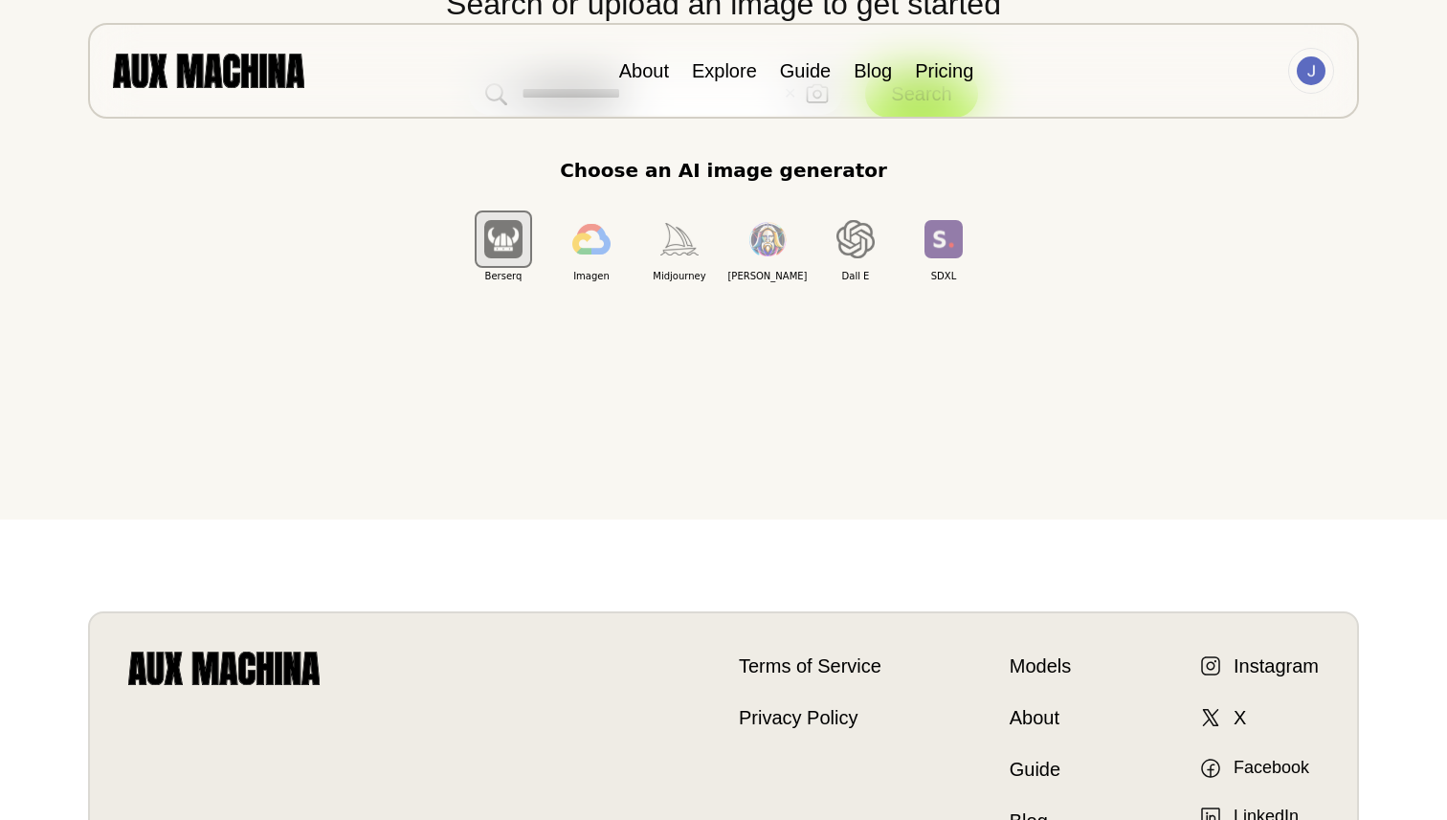
scroll to position [0, 0]
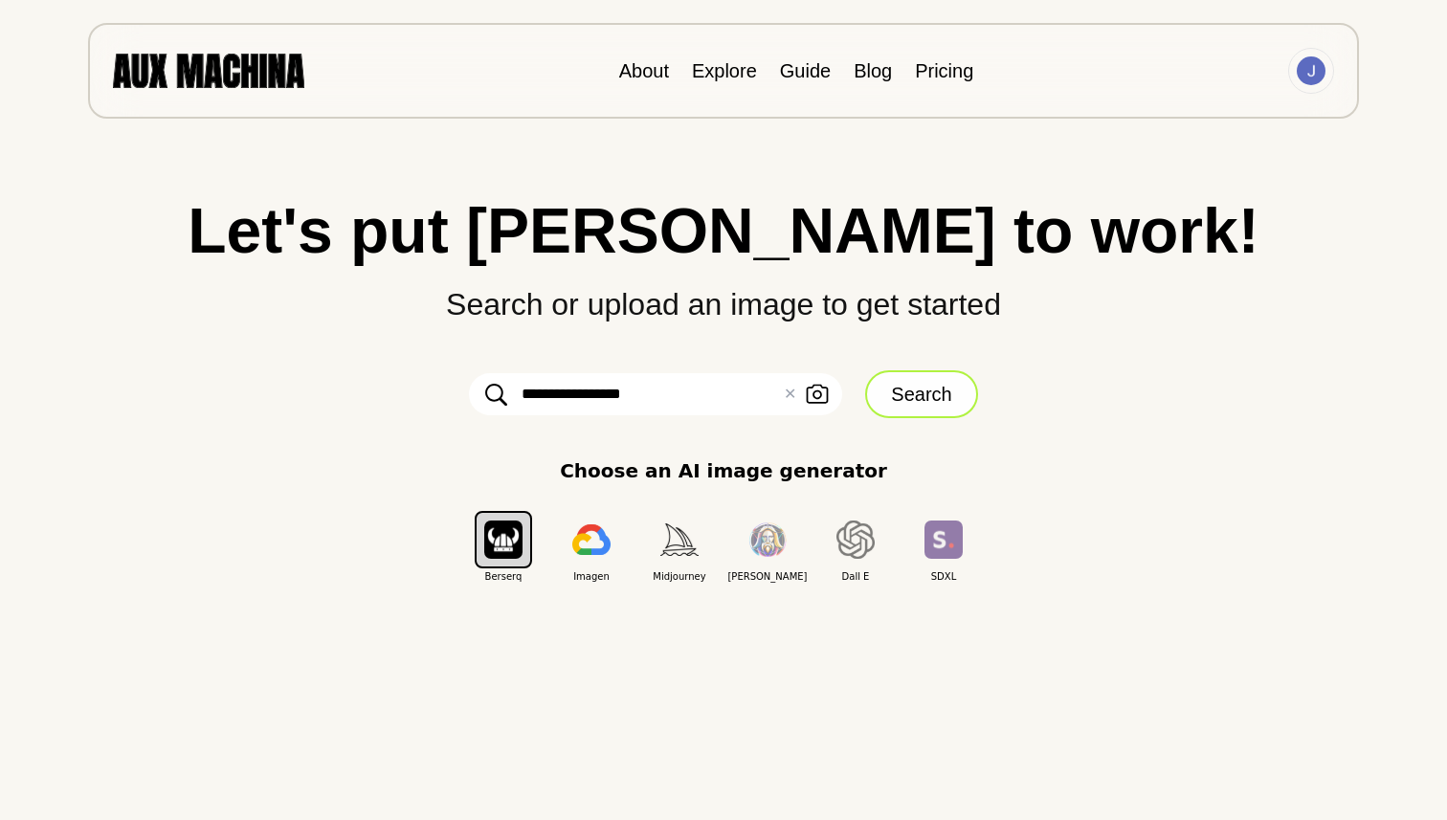
click at [896, 398] on button "Search" at bounding box center [921, 394] width 112 height 48
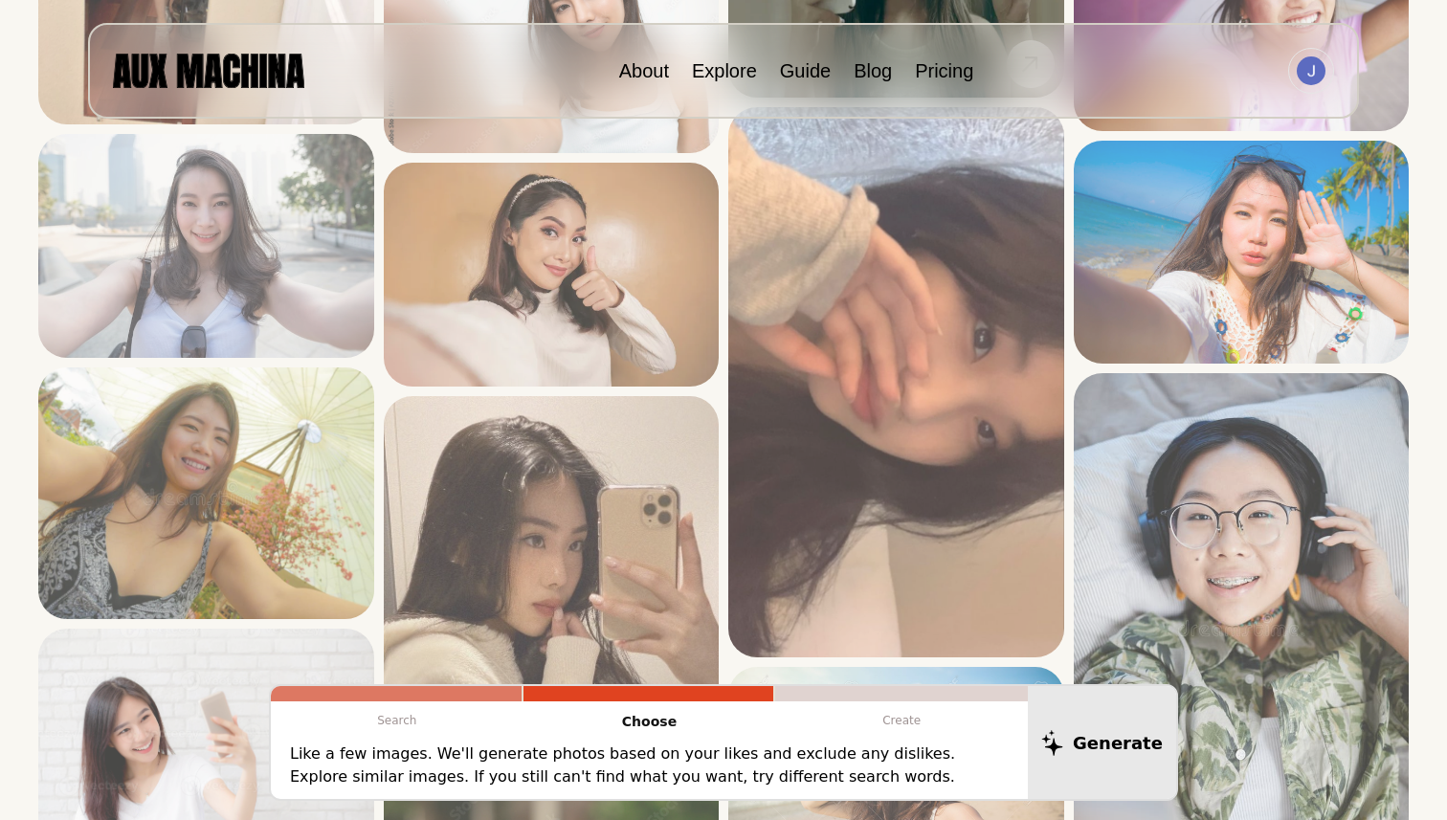
scroll to position [3303, 0]
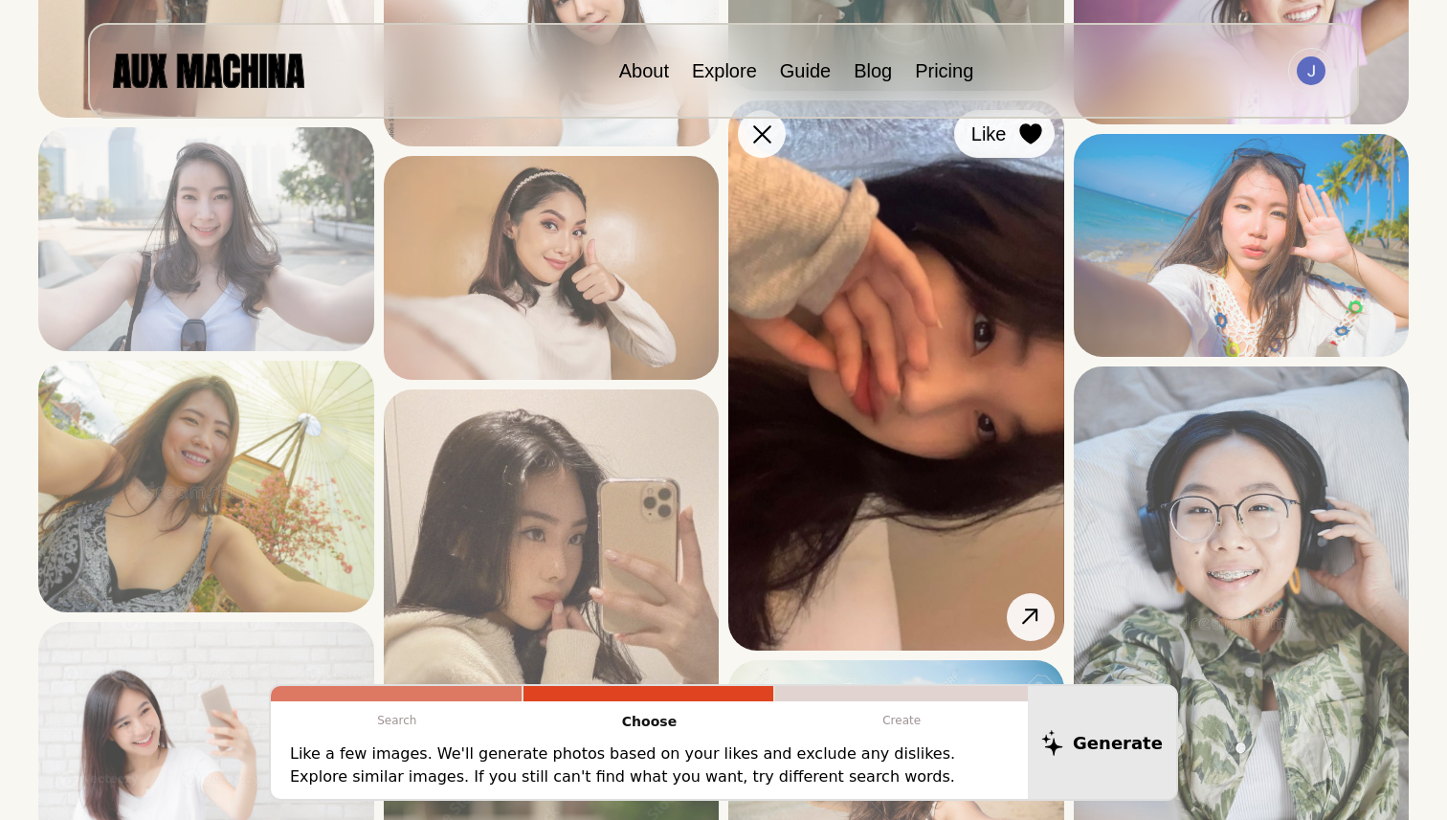
click at [1036, 141] on icon at bounding box center [1030, 133] width 23 height 21
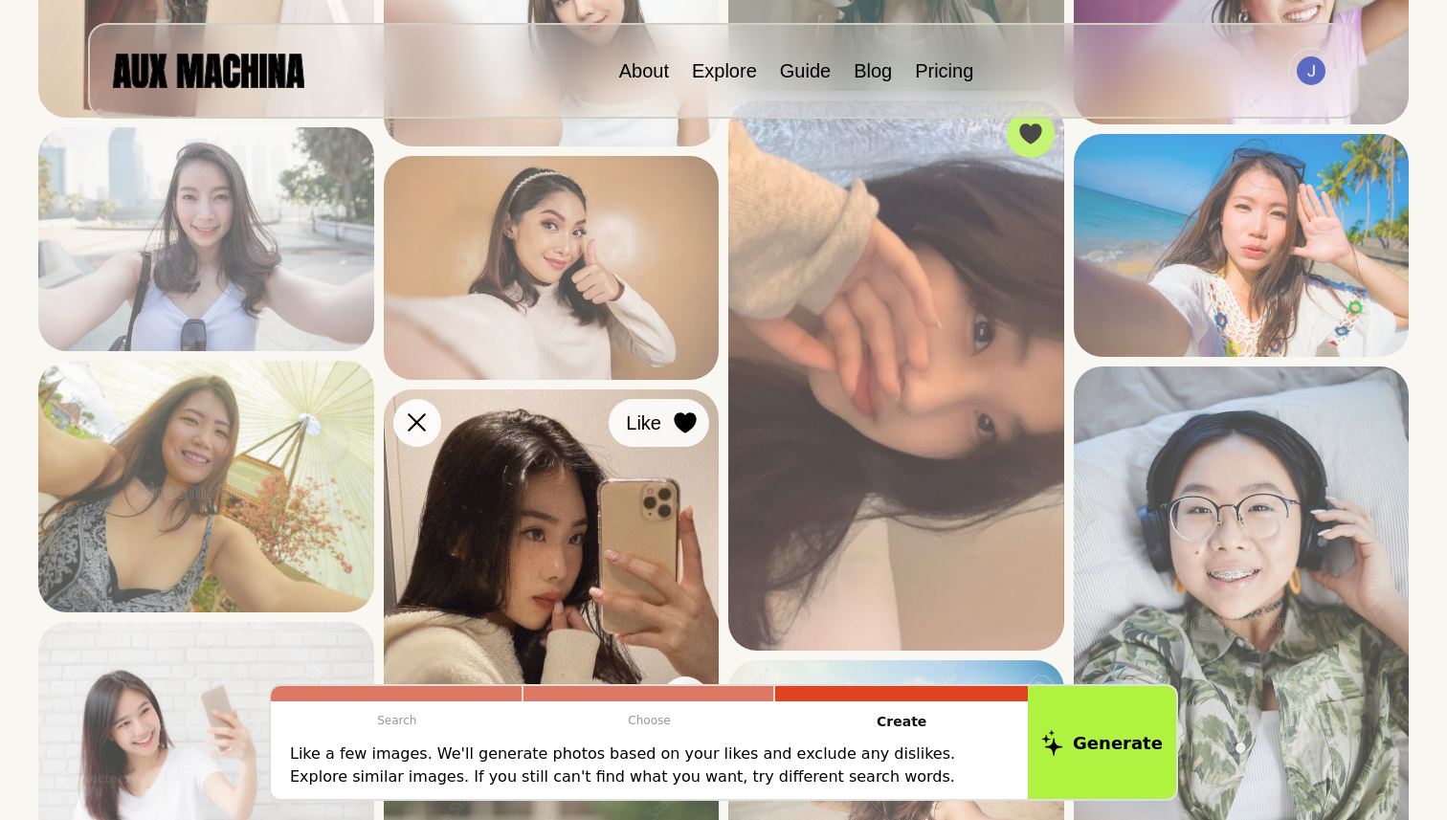
click at [687, 427] on icon at bounding box center [685, 423] width 22 height 21
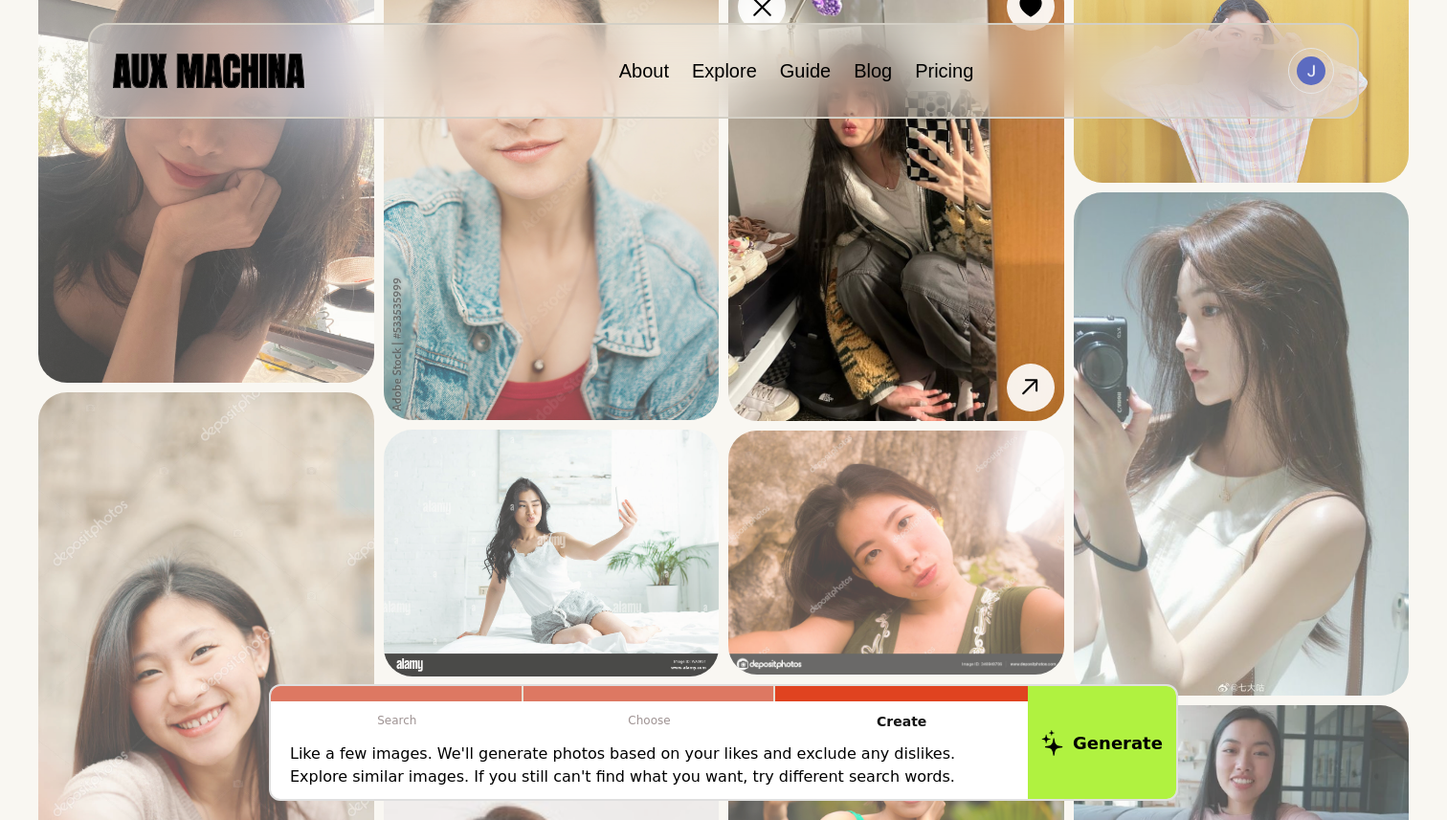
scroll to position [4225, 0]
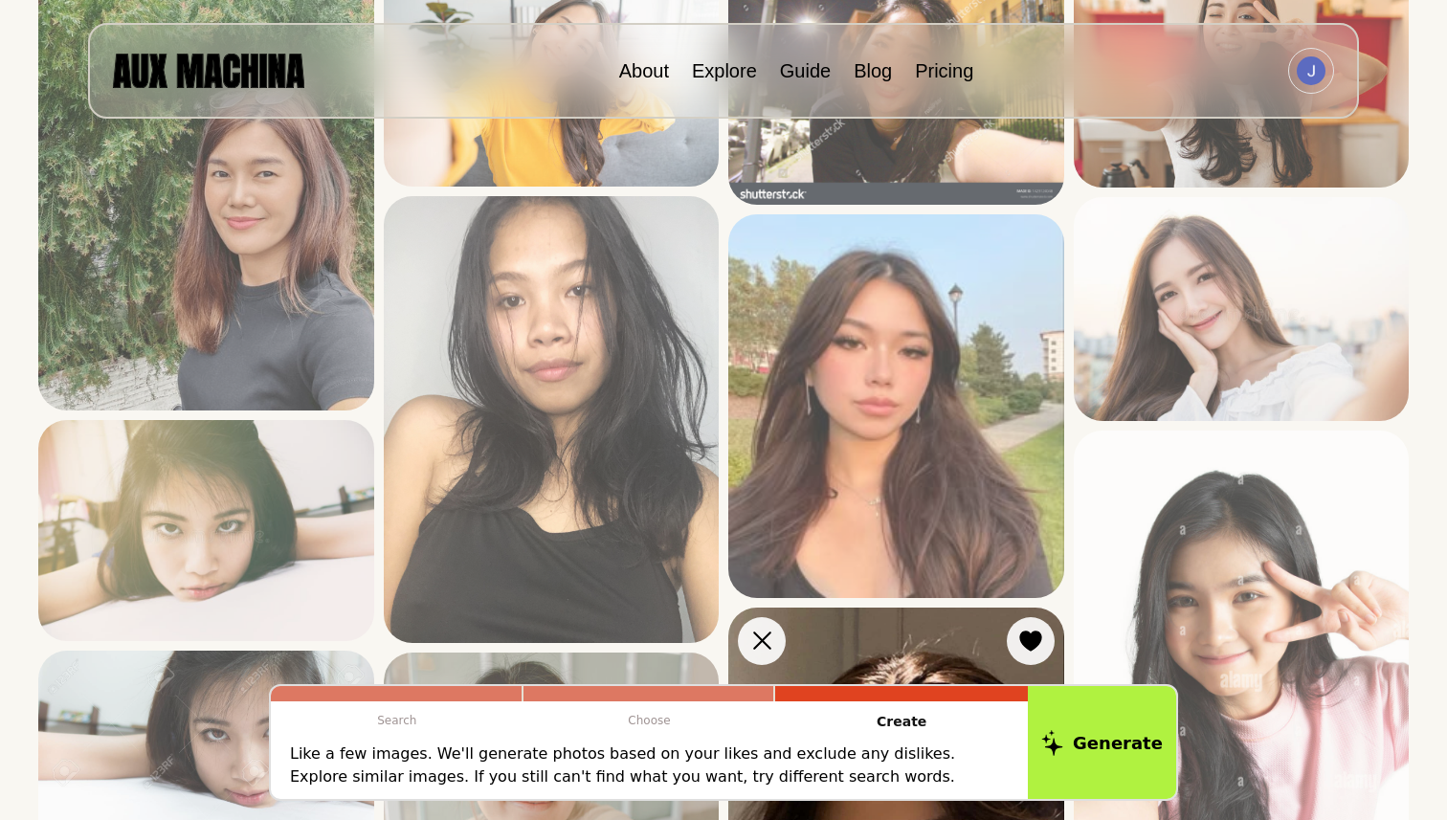
click at [1025, 402] on img at bounding box center [896, 406] width 336 height 384
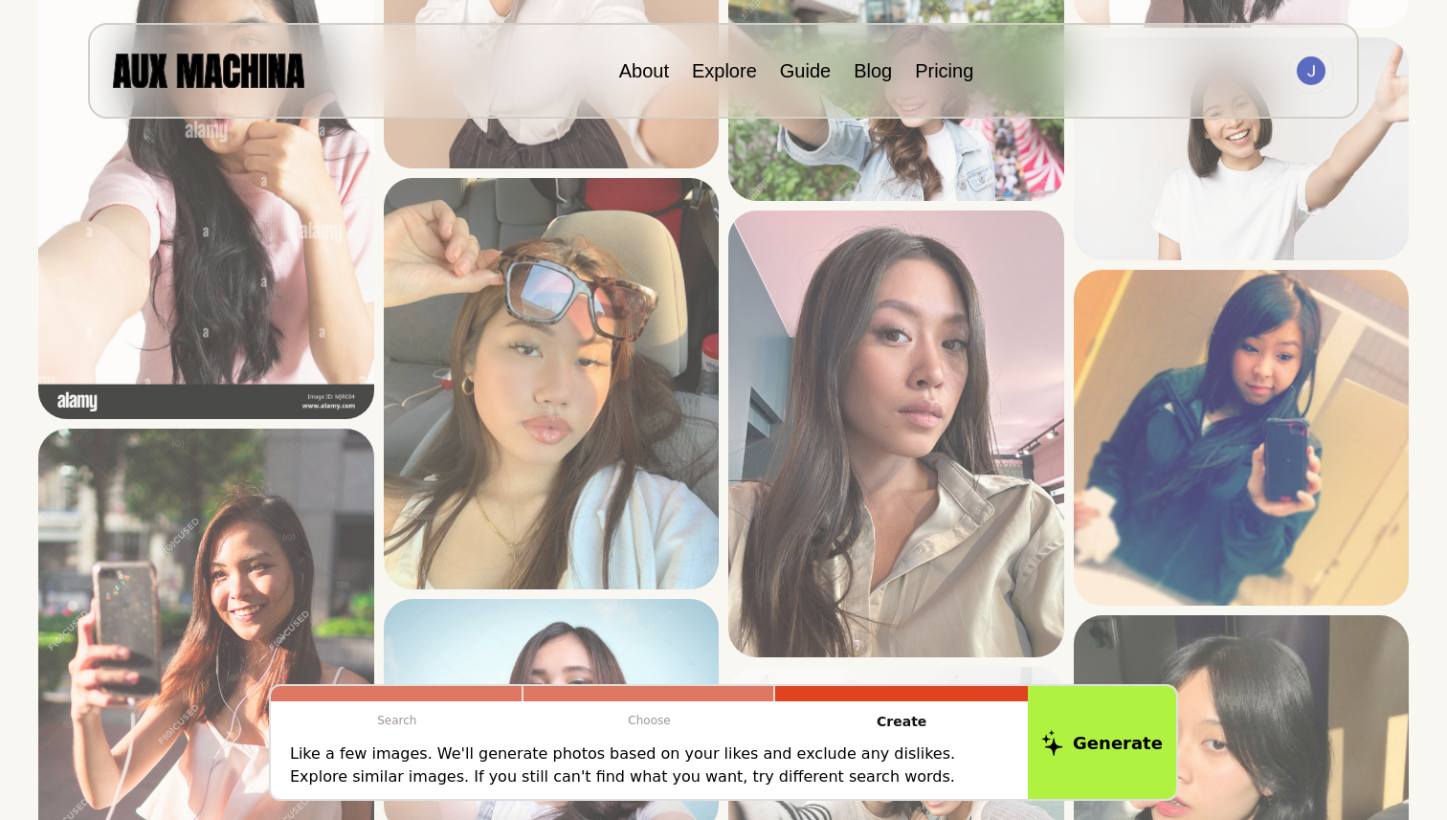
scroll to position [1789, 0]
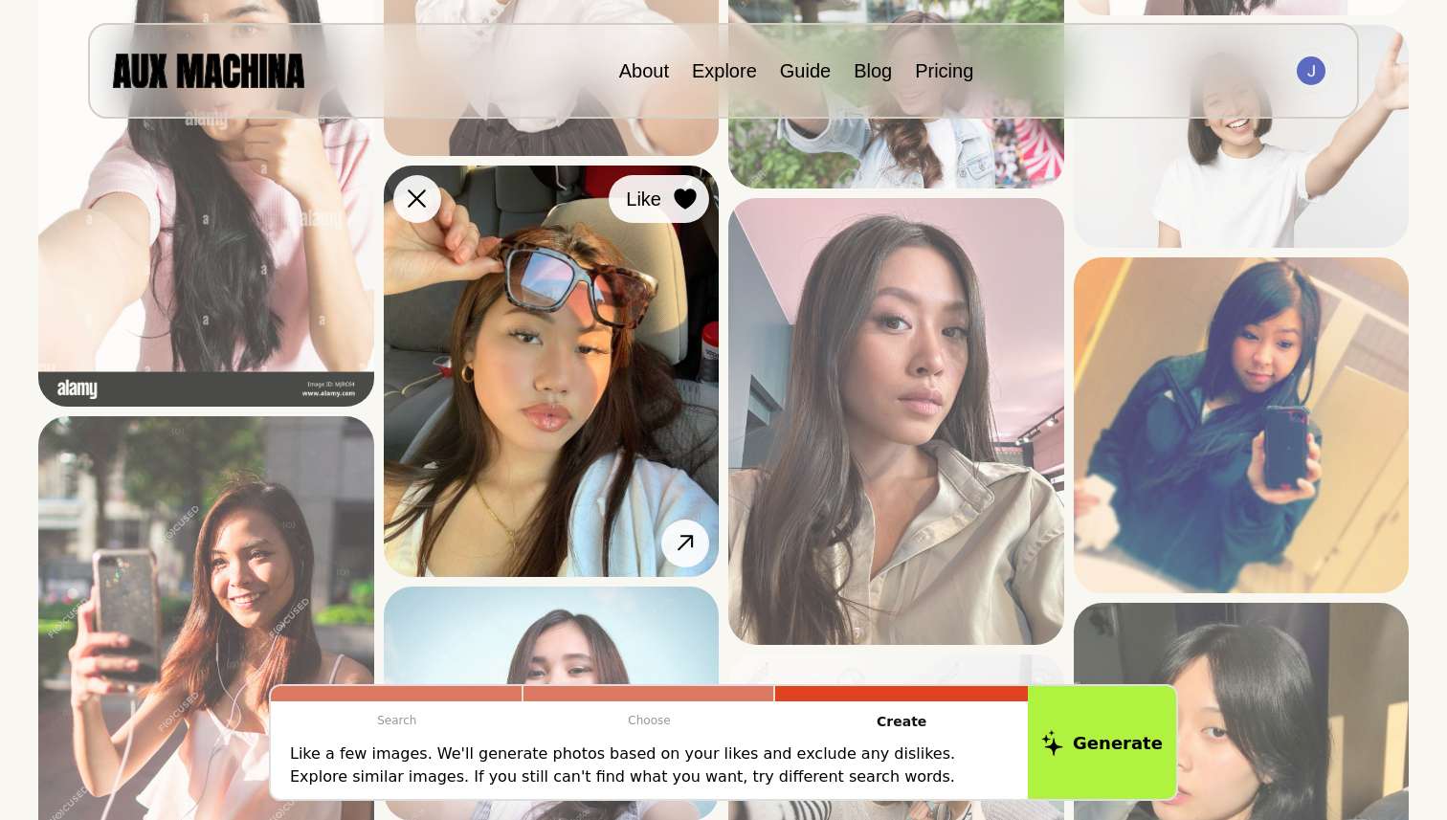
click at [681, 200] on icon at bounding box center [685, 199] width 22 height 21
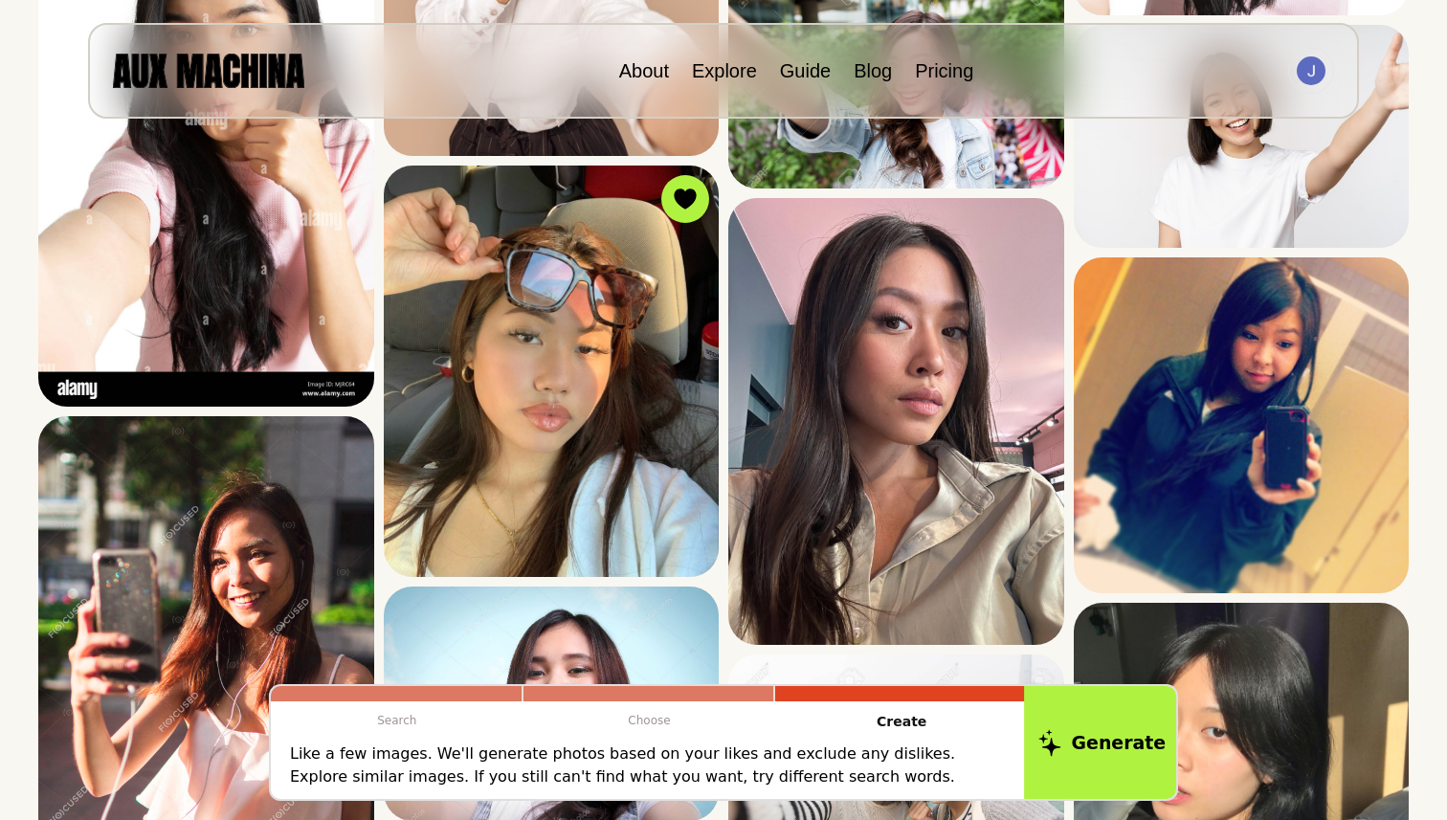
click at [1054, 733] on icon at bounding box center [1049, 742] width 23 height 27
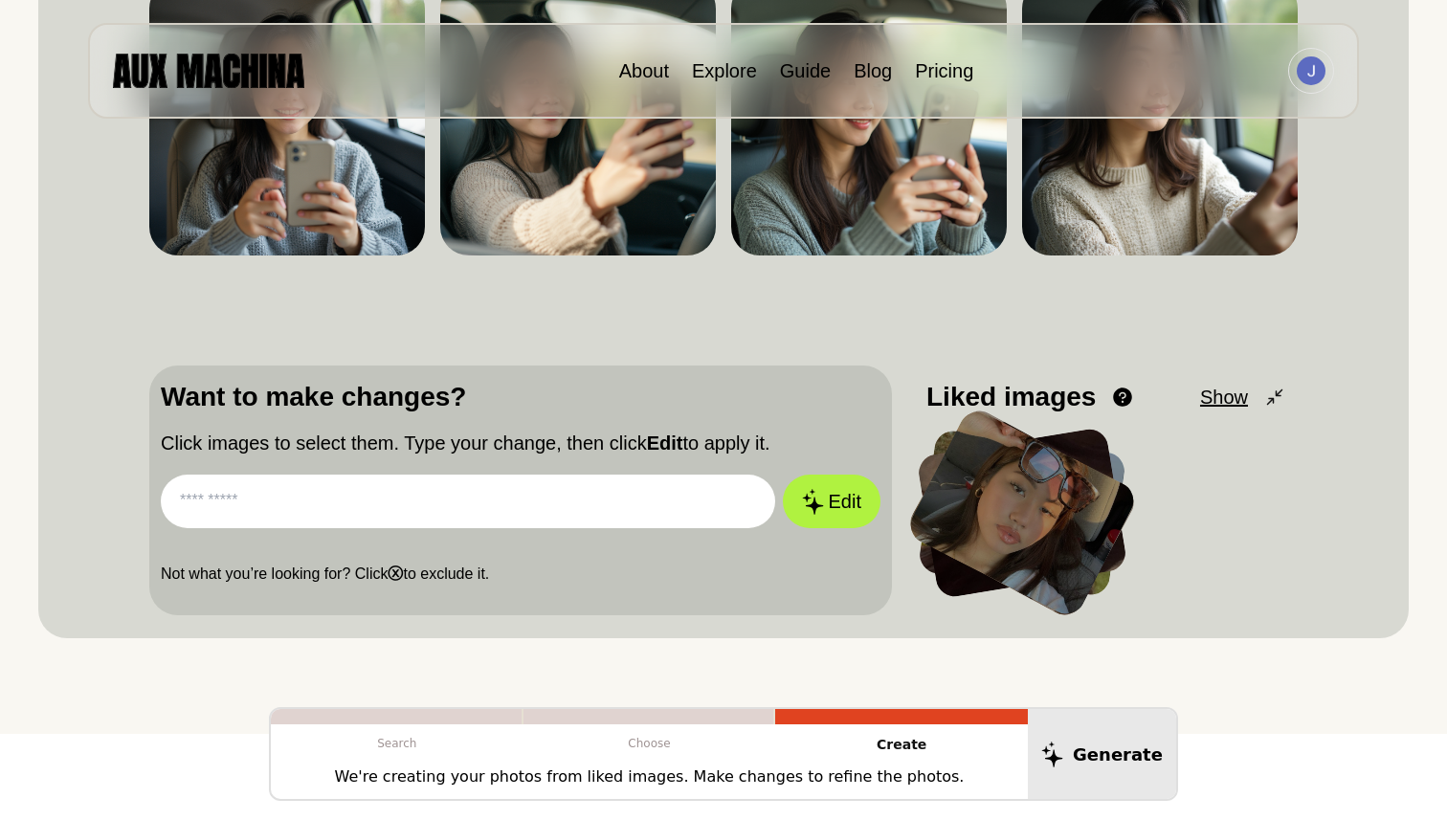
scroll to position [0, 0]
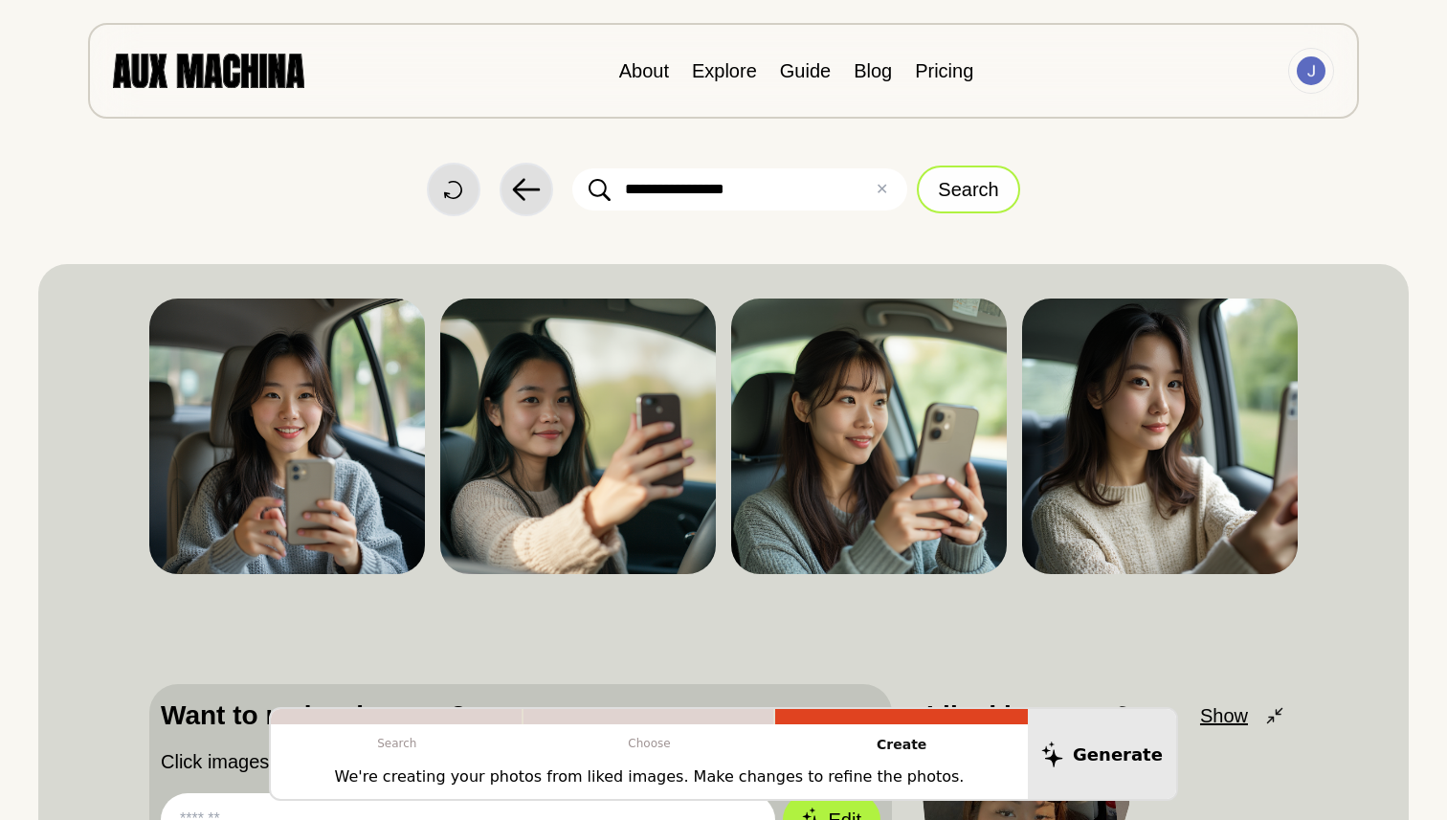
click at [948, 186] on button "Search" at bounding box center [968, 190] width 102 height 48
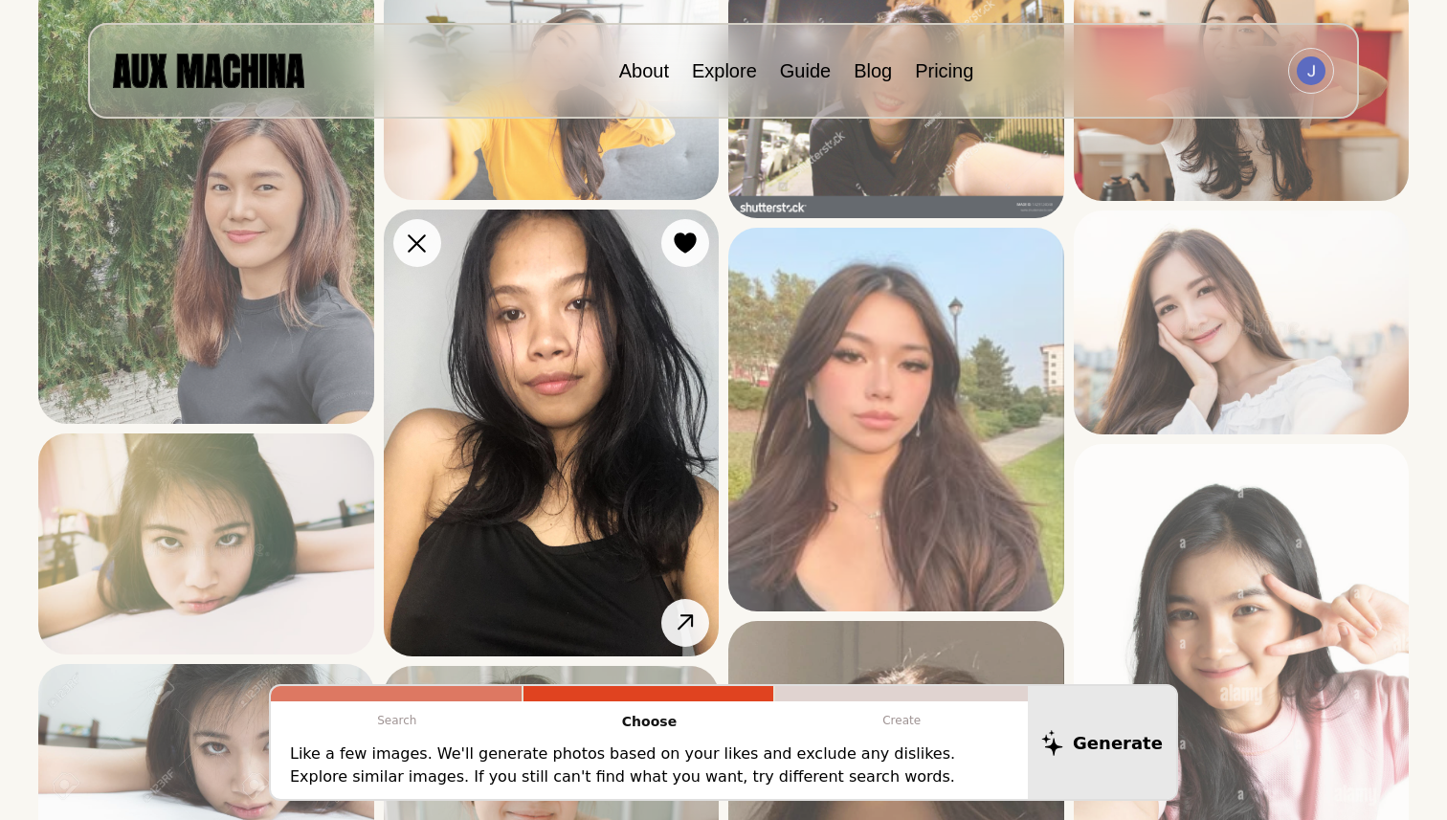
scroll to position [320, 0]
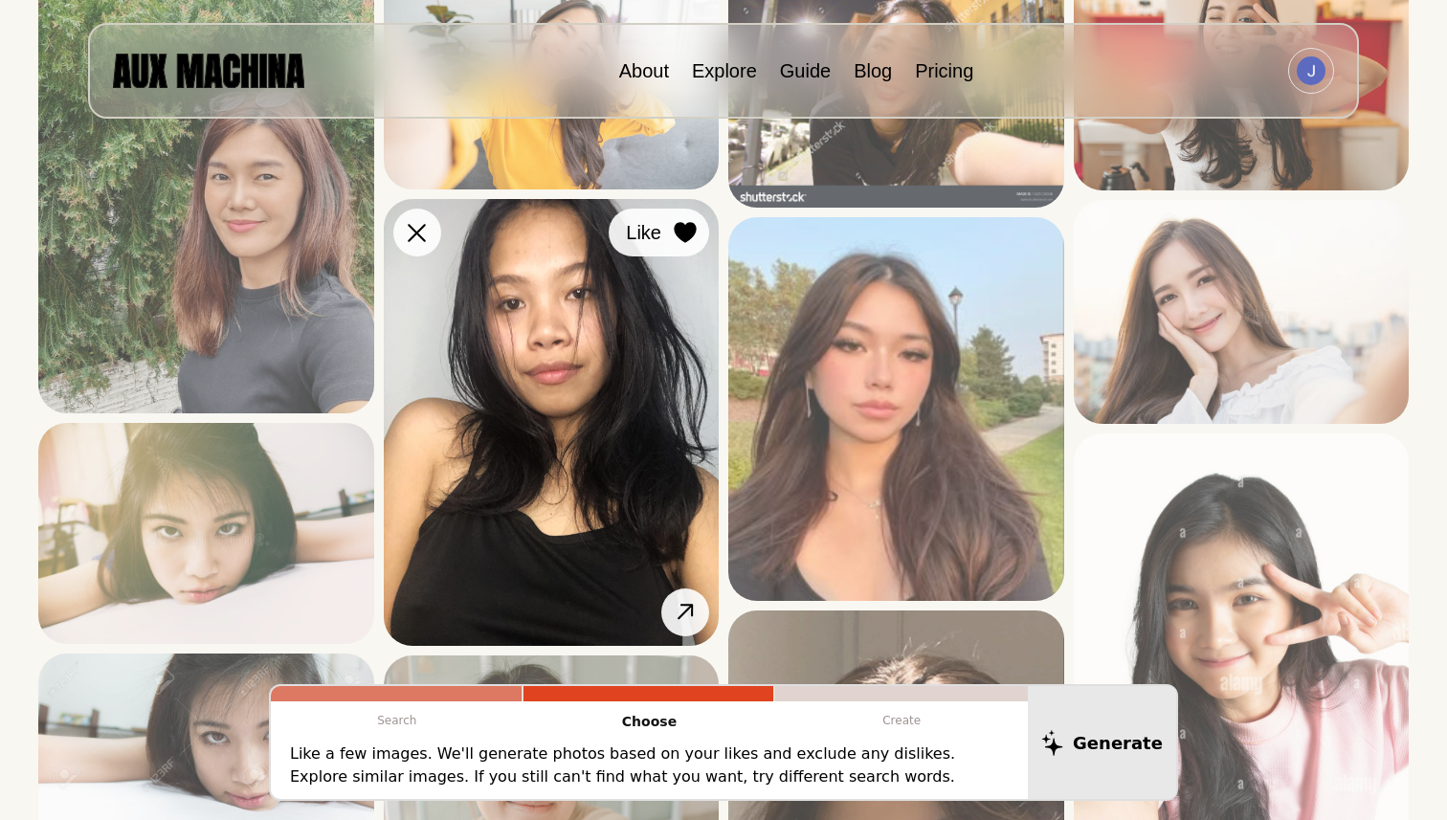
click at [686, 239] on icon at bounding box center [685, 232] width 22 height 21
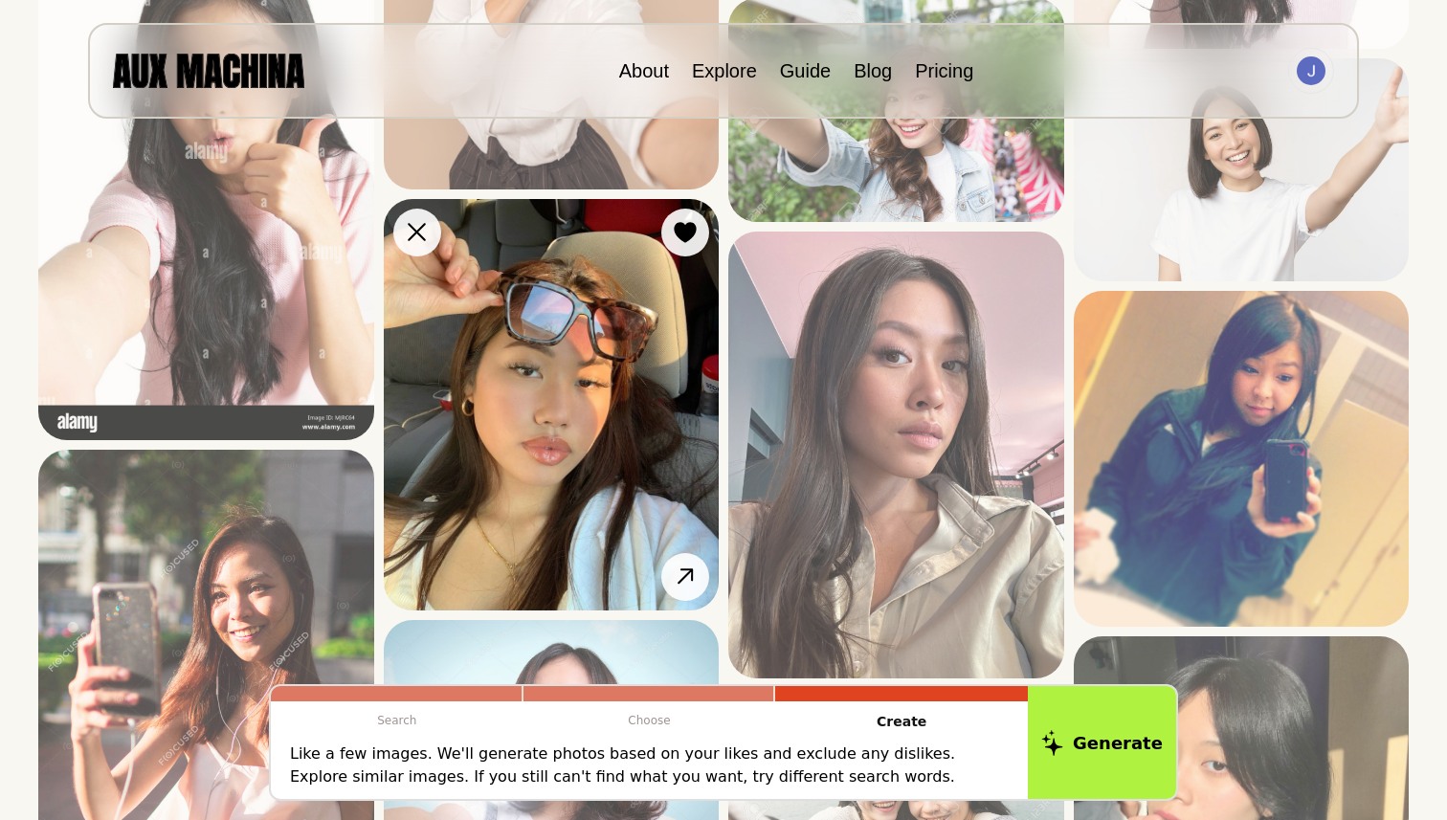
scroll to position [1751, 0]
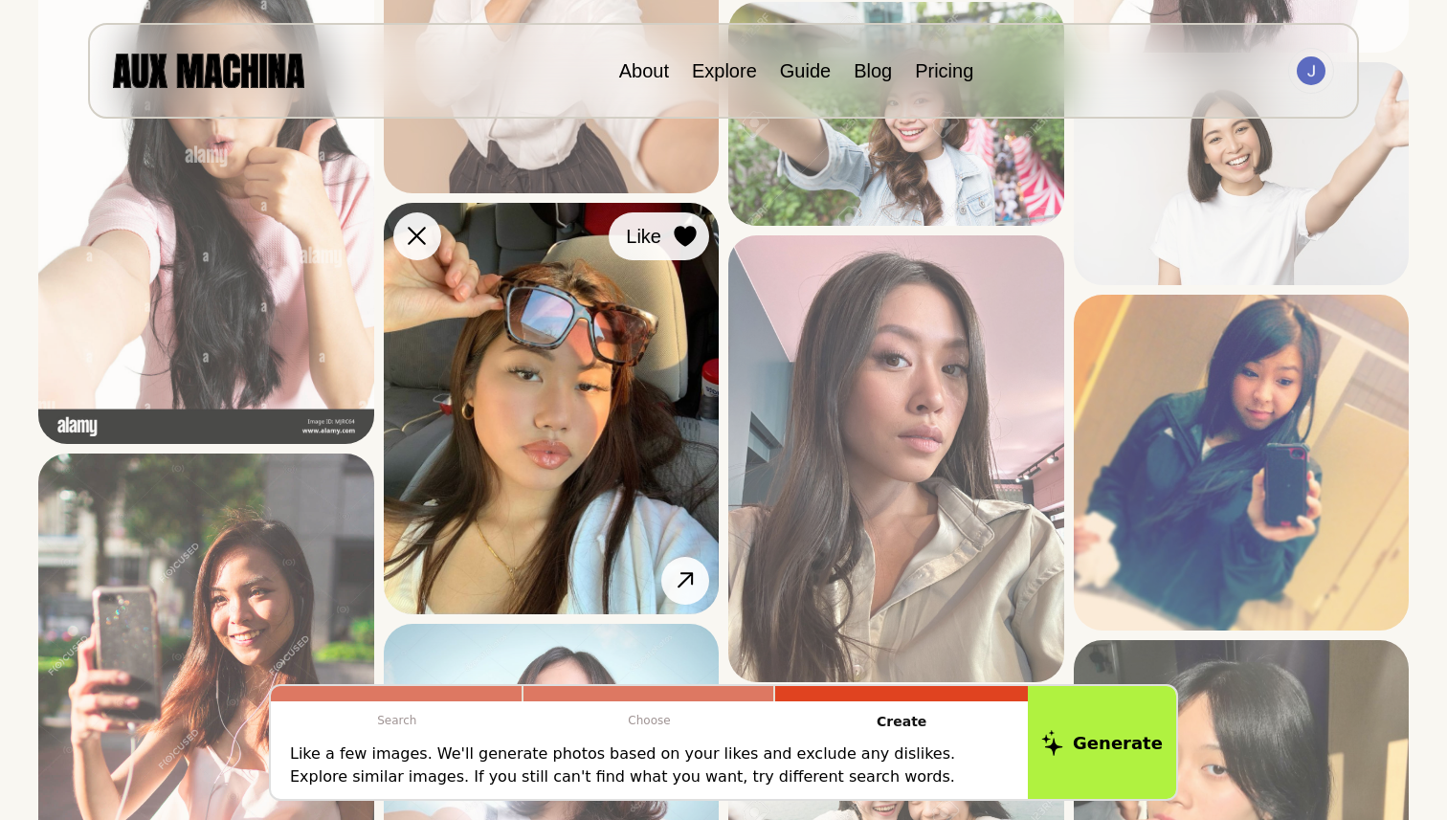
click at [691, 231] on icon at bounding box center [685, 236] width 22 height 21
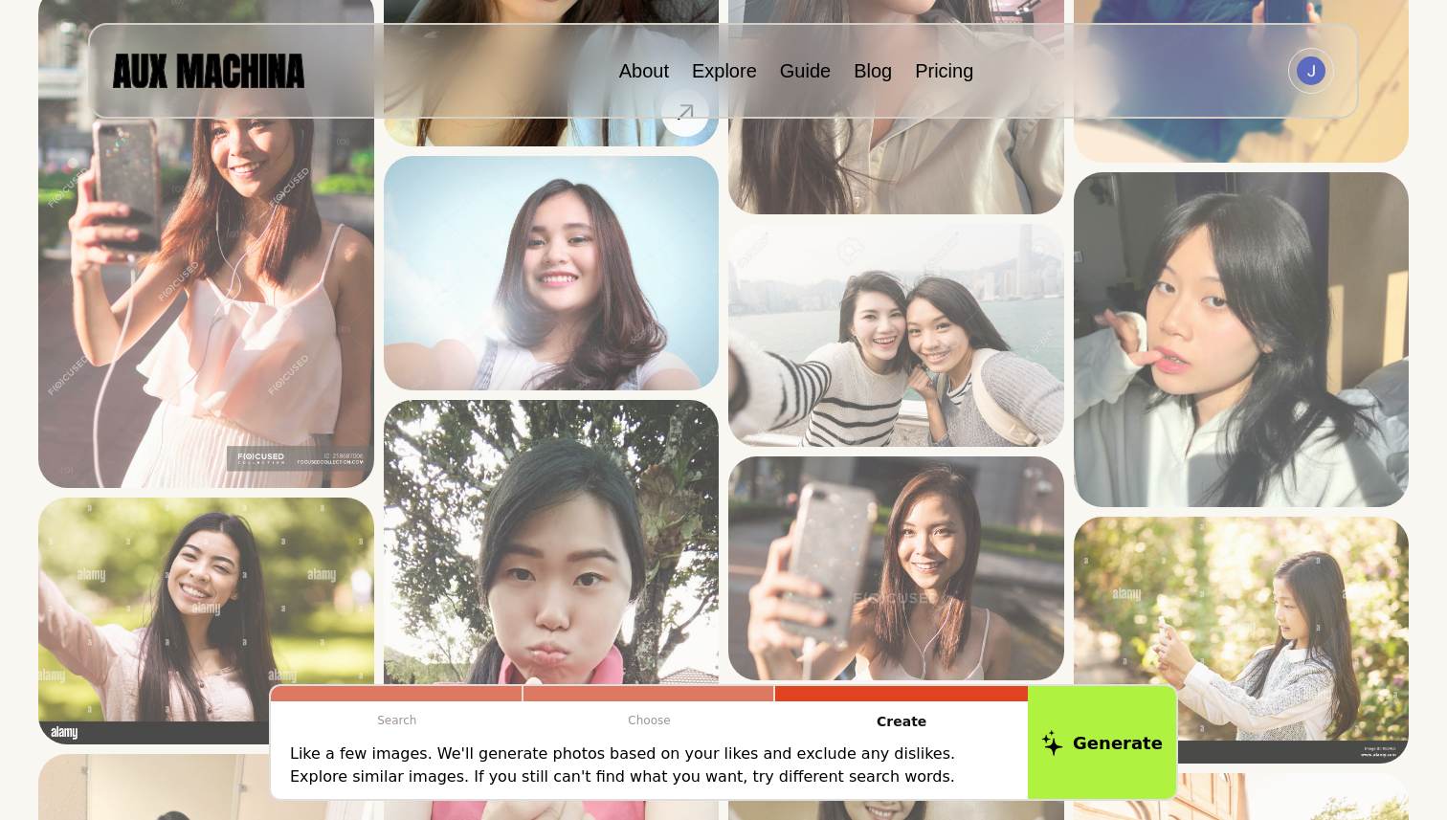
scroll to position [2255, 0]
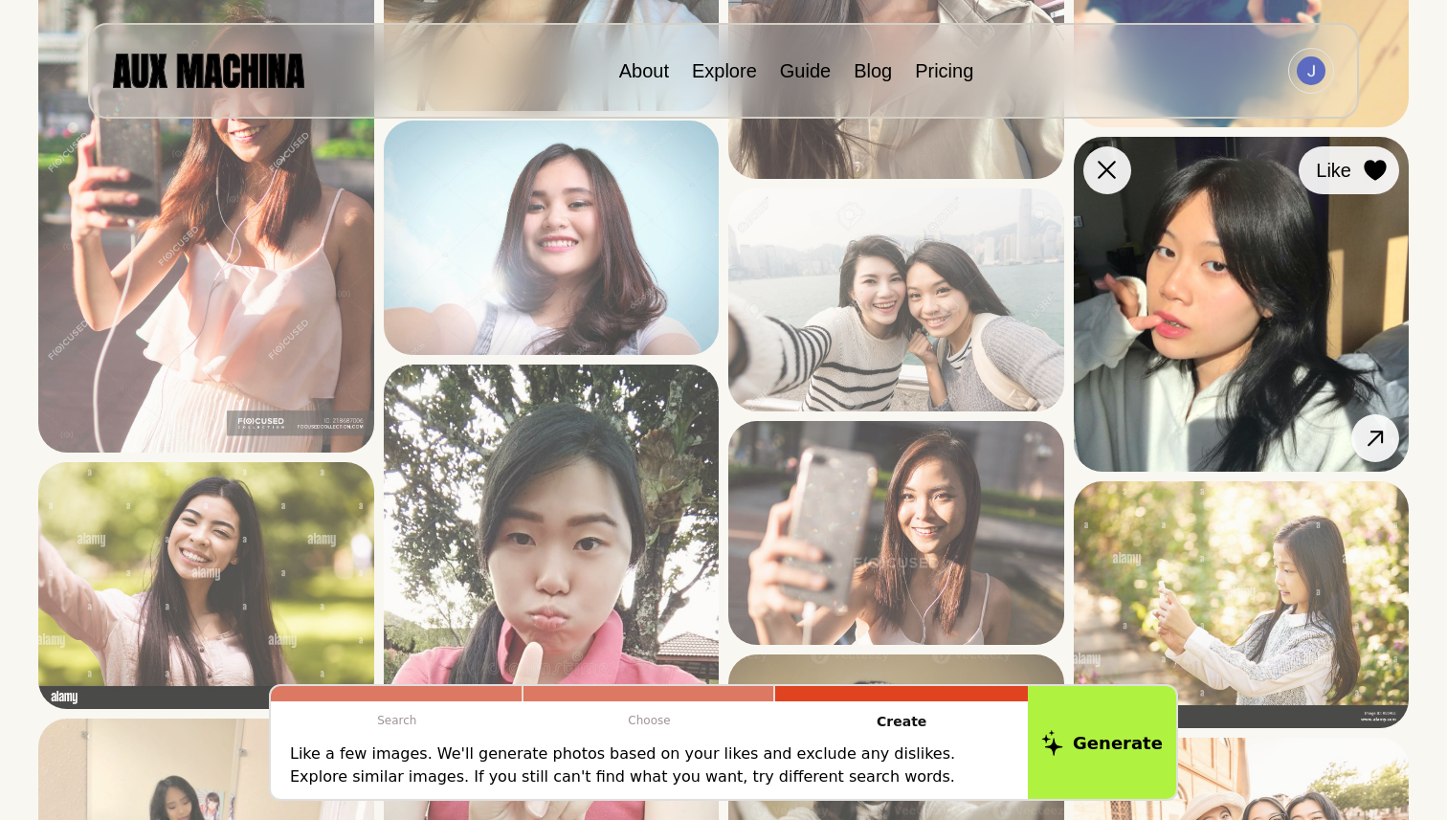
click at [1366, 169] on icon at bounding box center [1375, 170] width 22 height 21
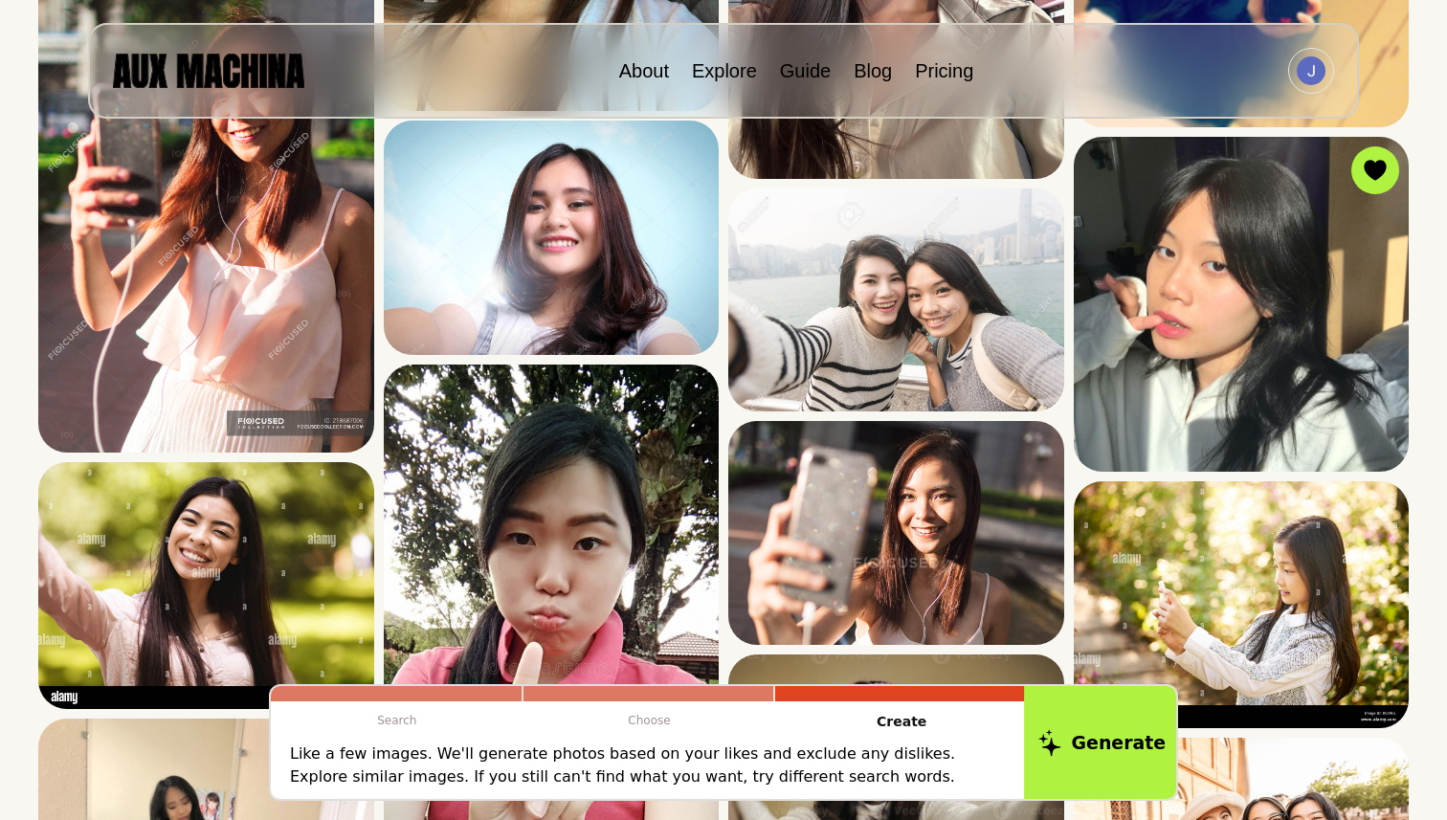
click at [1080, 736] on button "Generate" at bounding box center [1102, 742] width 156 height 119
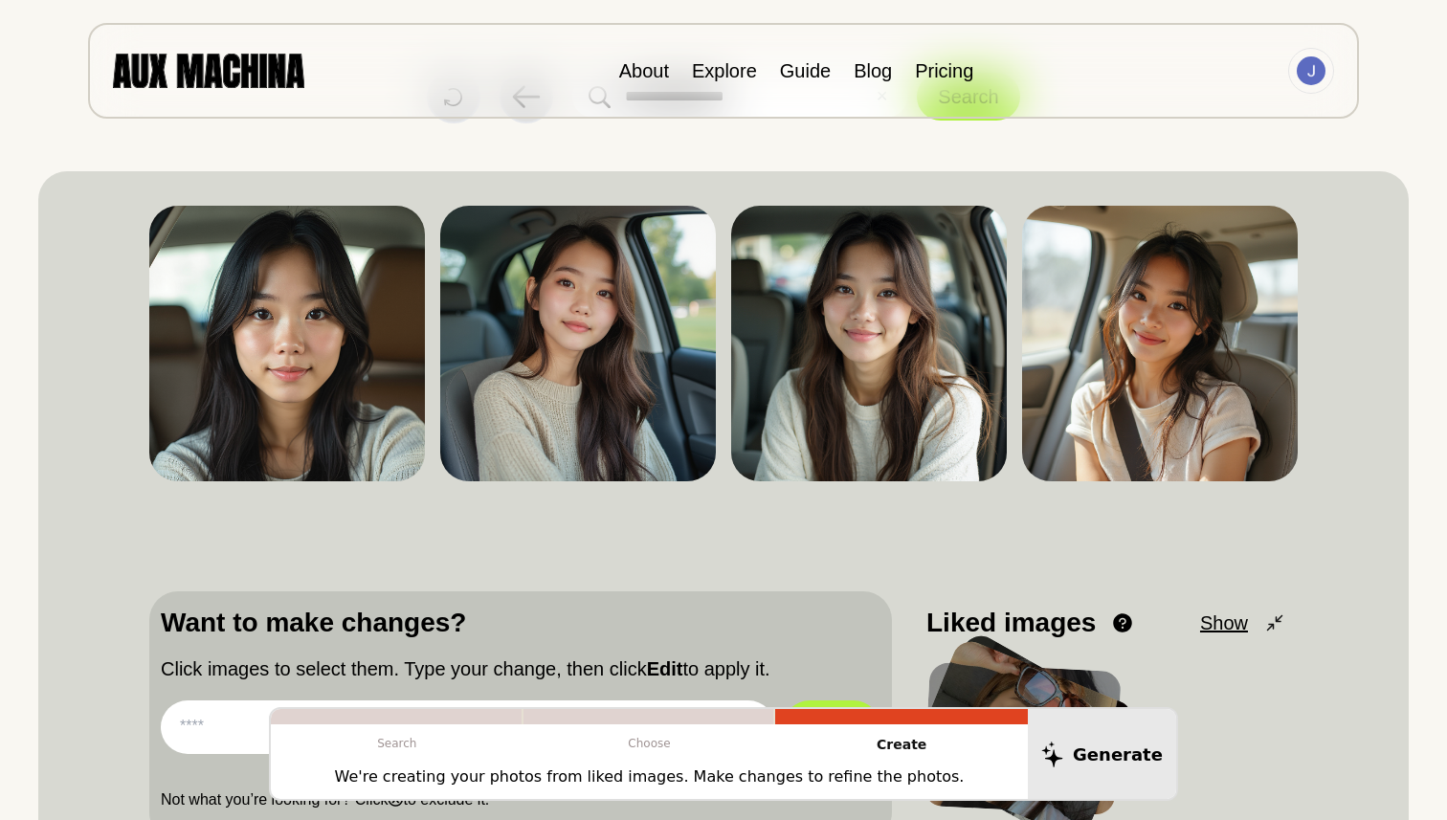
scroll to position [98, 0]
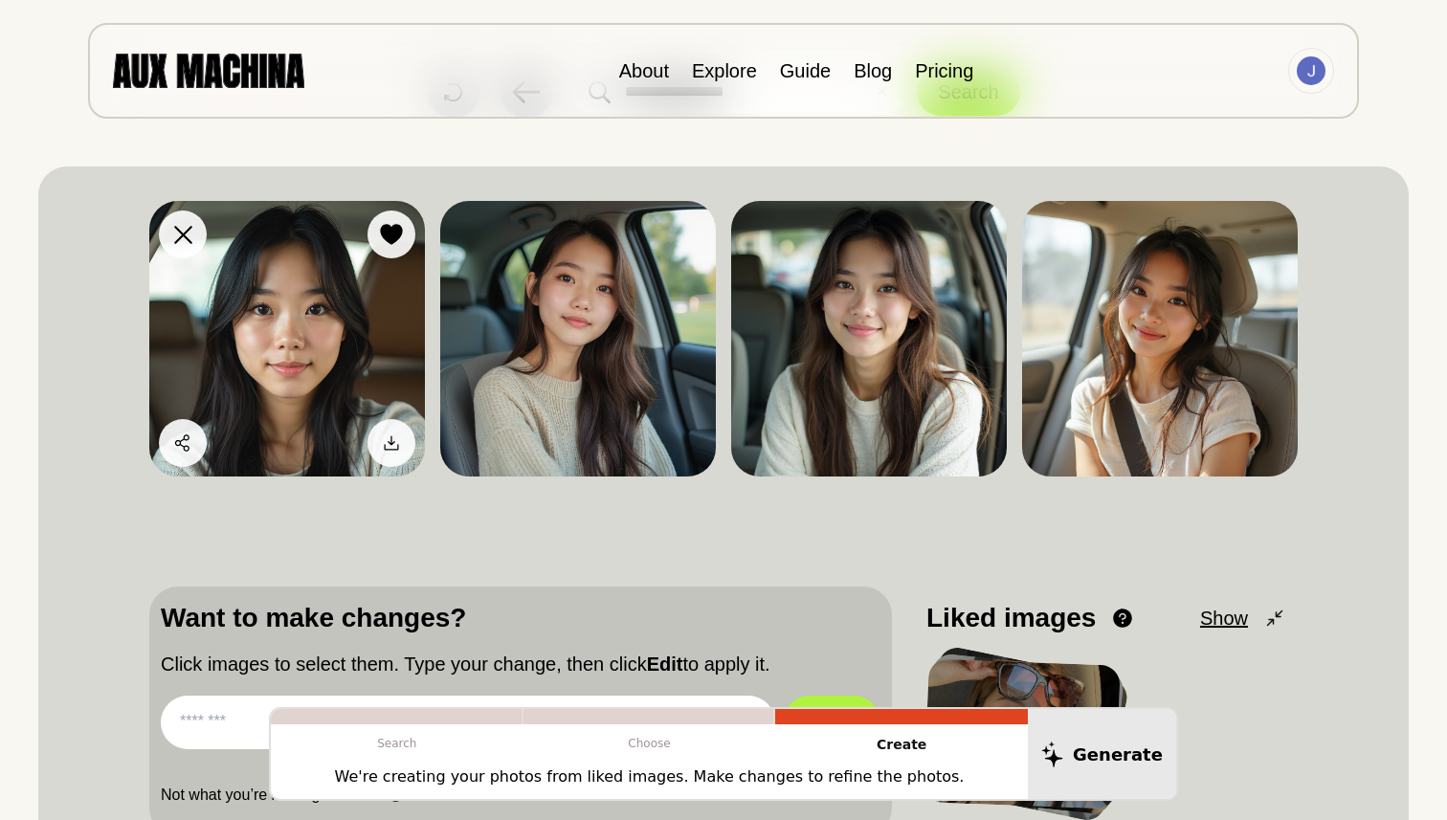
click at [307, 349] on img at bounding box center [287, 339] width 276 height 276
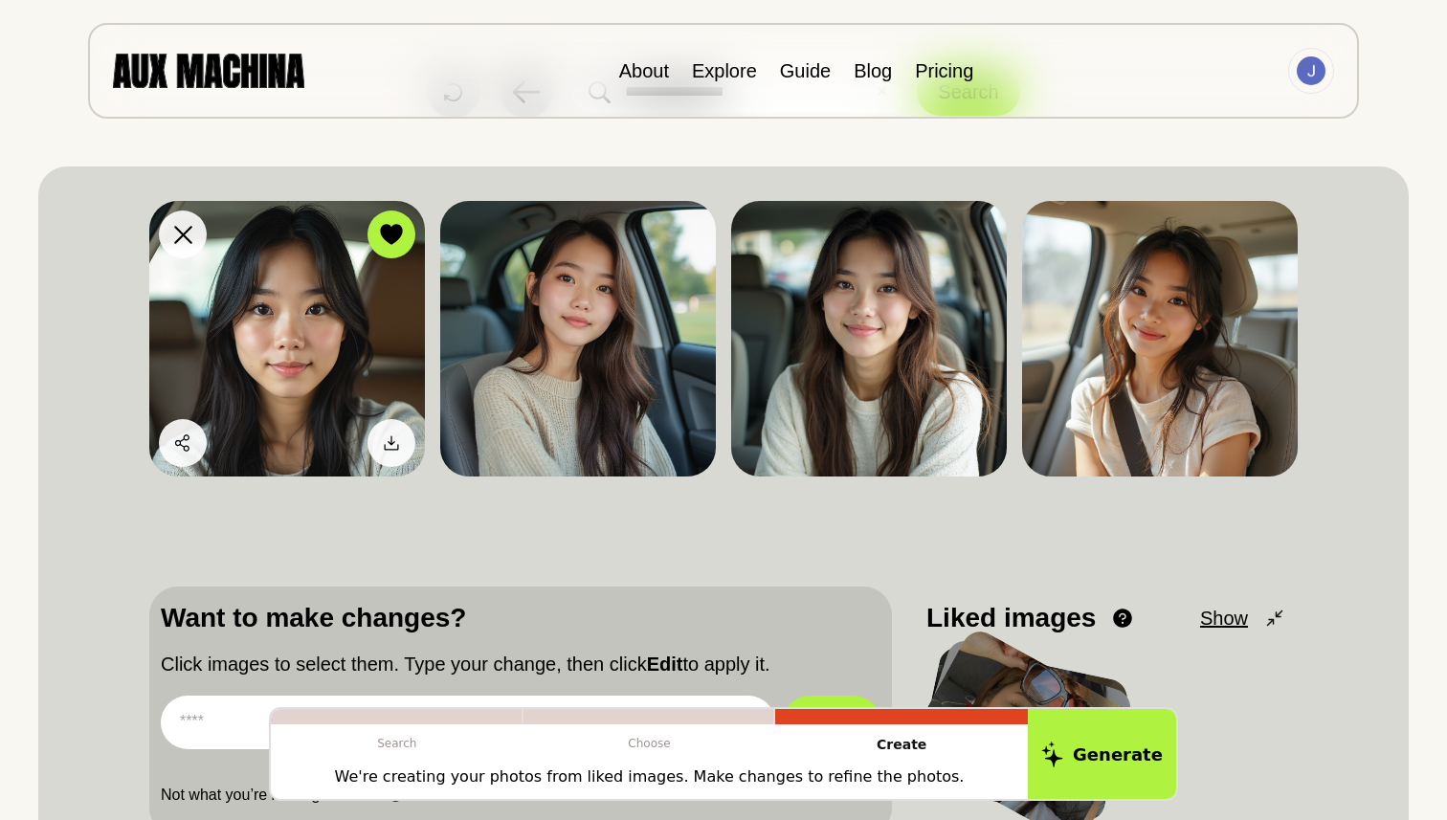
click at [295, 368] on img at bounding box center [287, 339] width 276 height 276
click at [294, 368] on img at bounding box center [287, 339] width 276 height 276
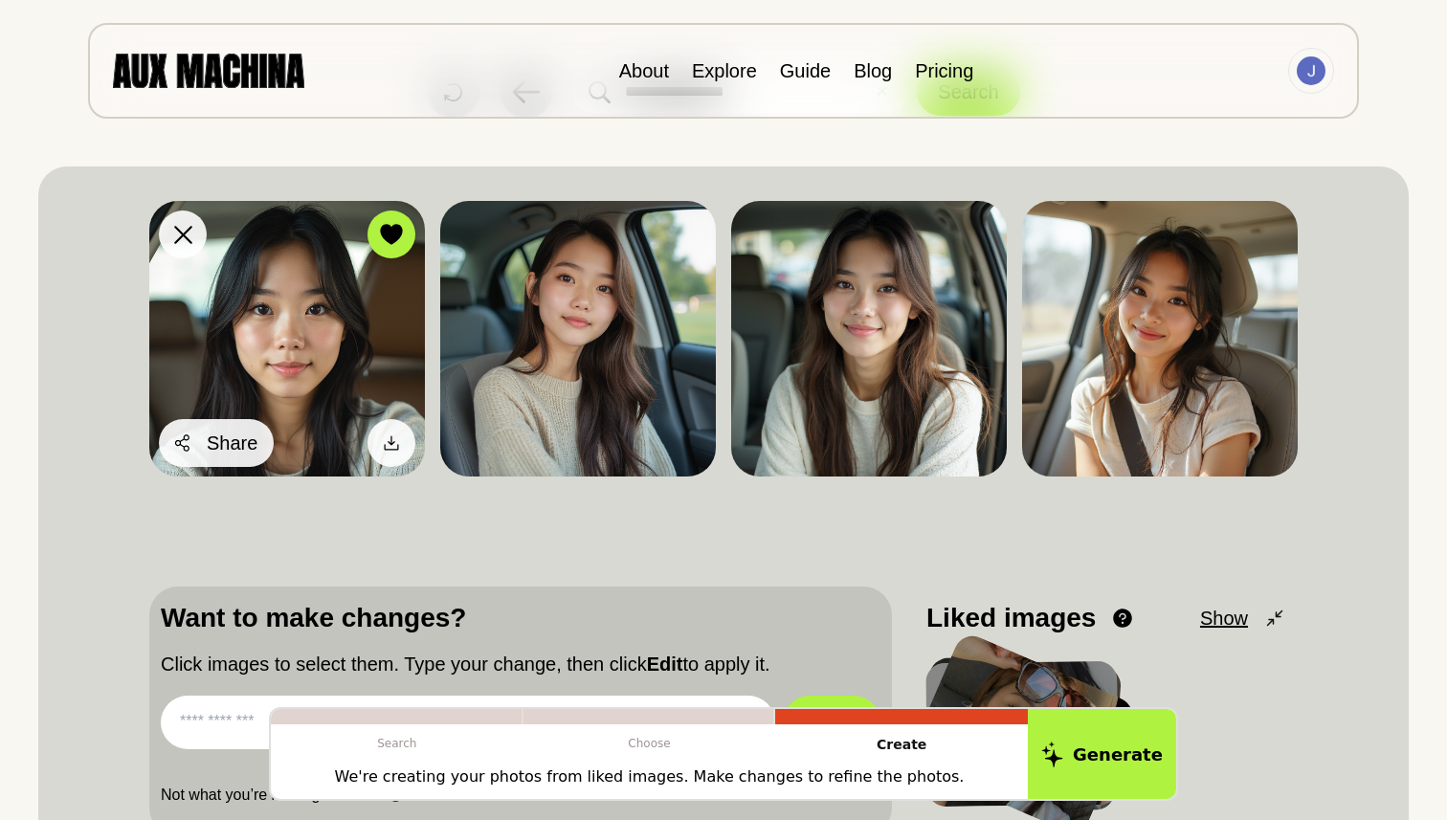
click at [204, 447] on button "Share" at bounding box center [216, 443] width 115 height 48
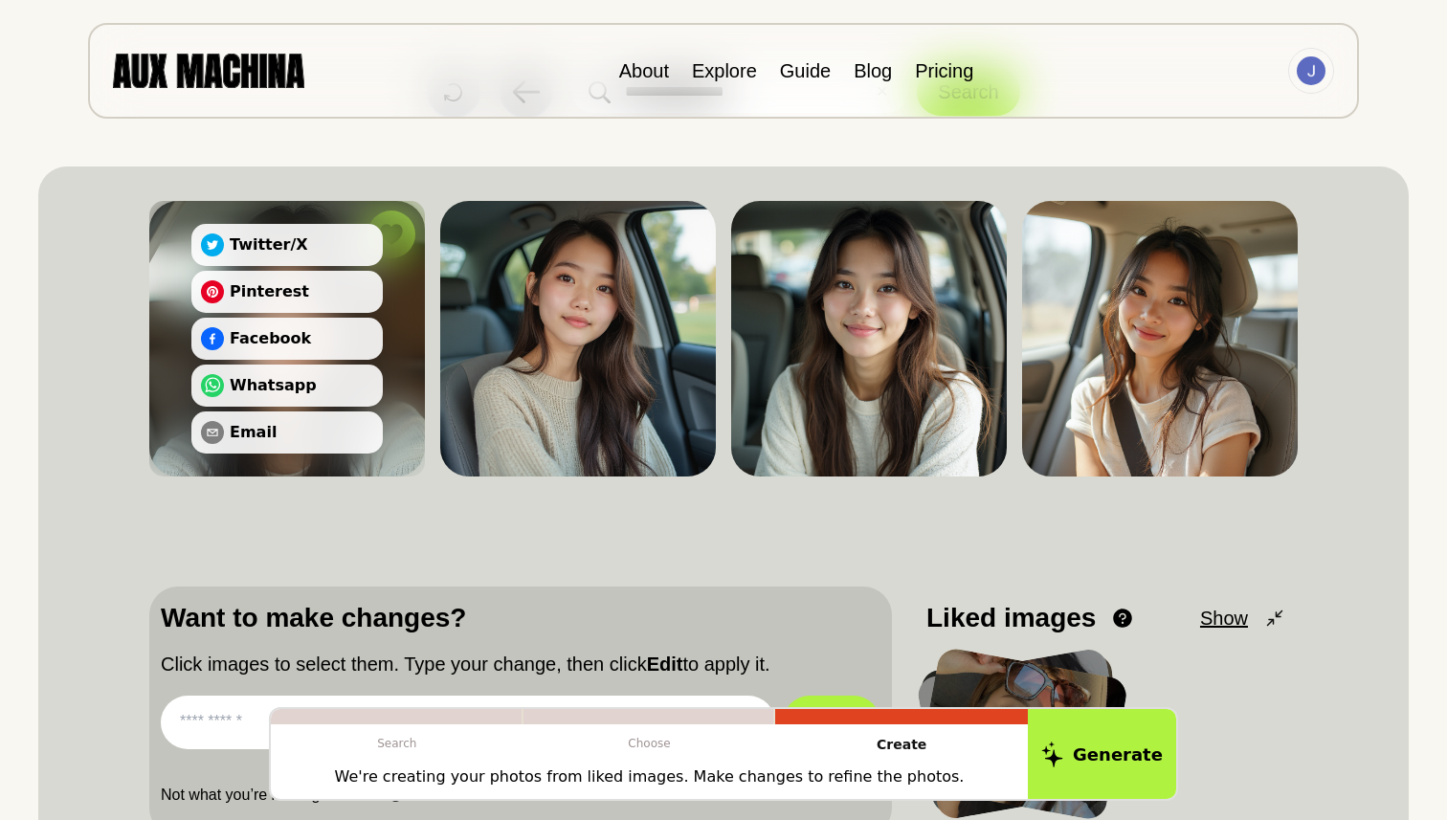
click at [263, 511] on div "Dislike Like Share Download Twitter/X Pinterest Facebook Whatsapp Email Dislike…" at bounding box center [723, 513] width 1149 height 647
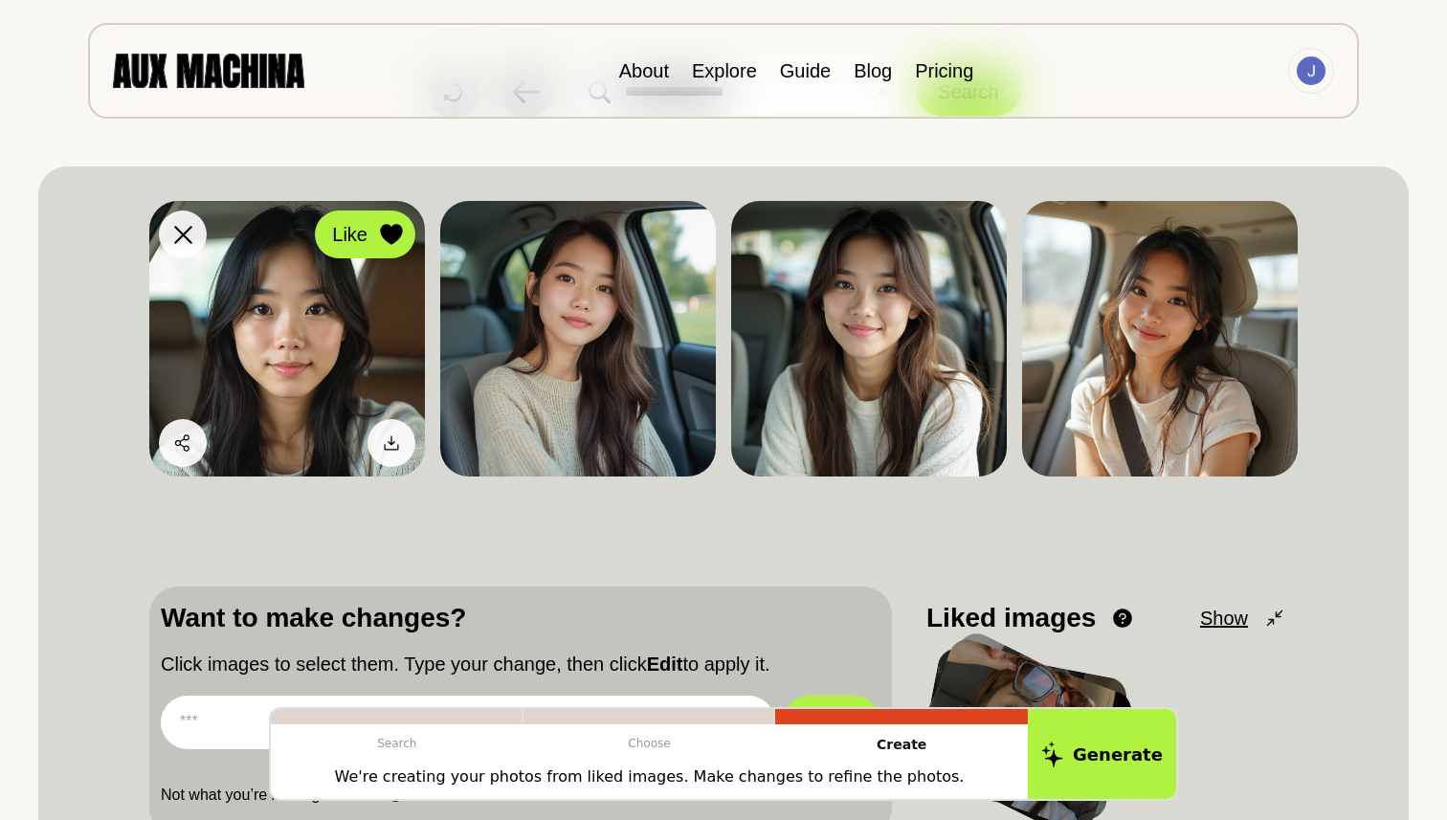
click at [390, 213] on button "Like" at bounding box center [365, 235] width 100 height 48
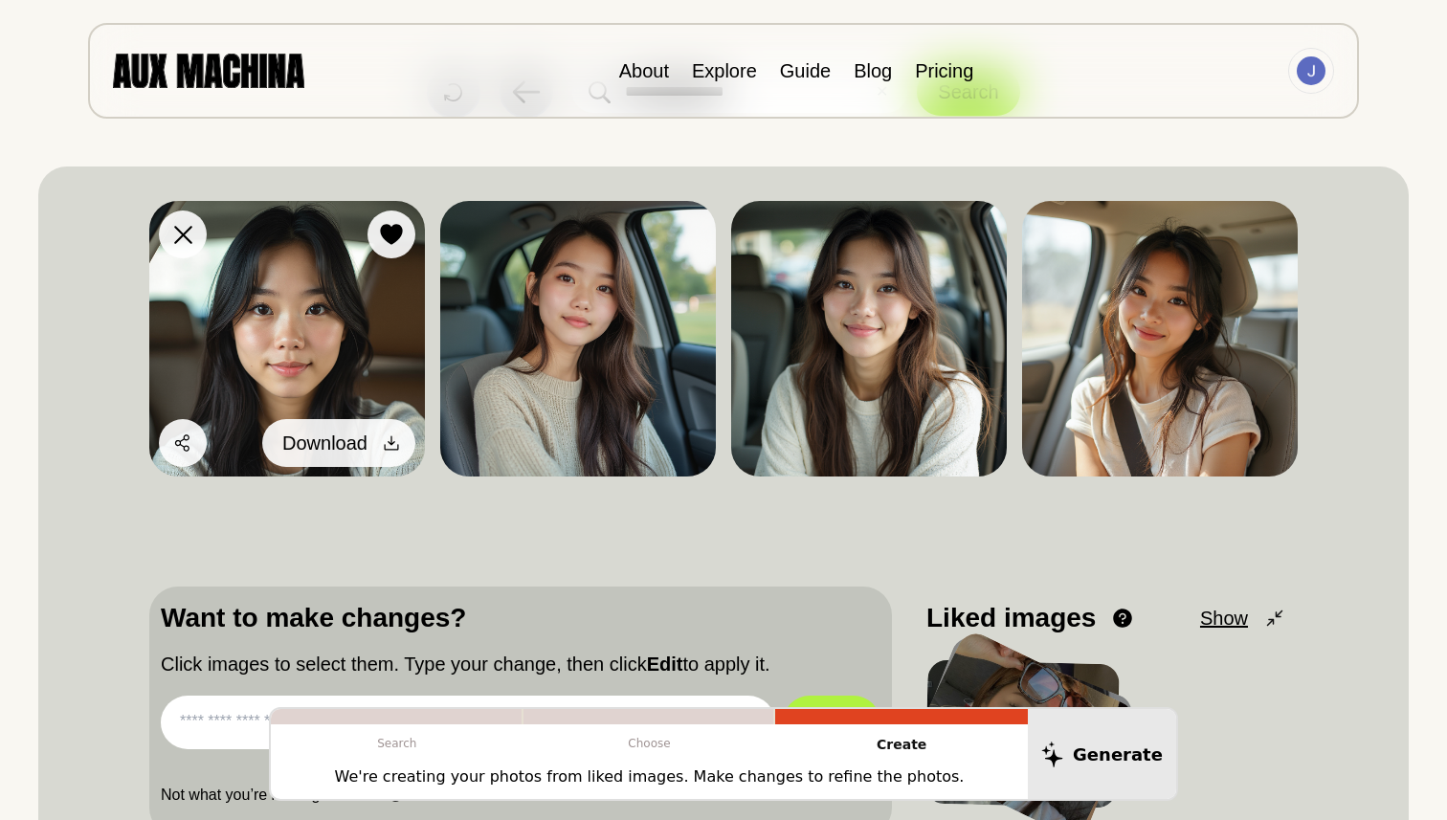
click at [387, 441] on icon at bounding box center [391, 443] width 19 height 19
click at [393, 445] on icon at bounding box center [391, 443] width 19 height 19
click at [368, 446] on button "Download" at bounding box center [338, 443] width 153 height 48
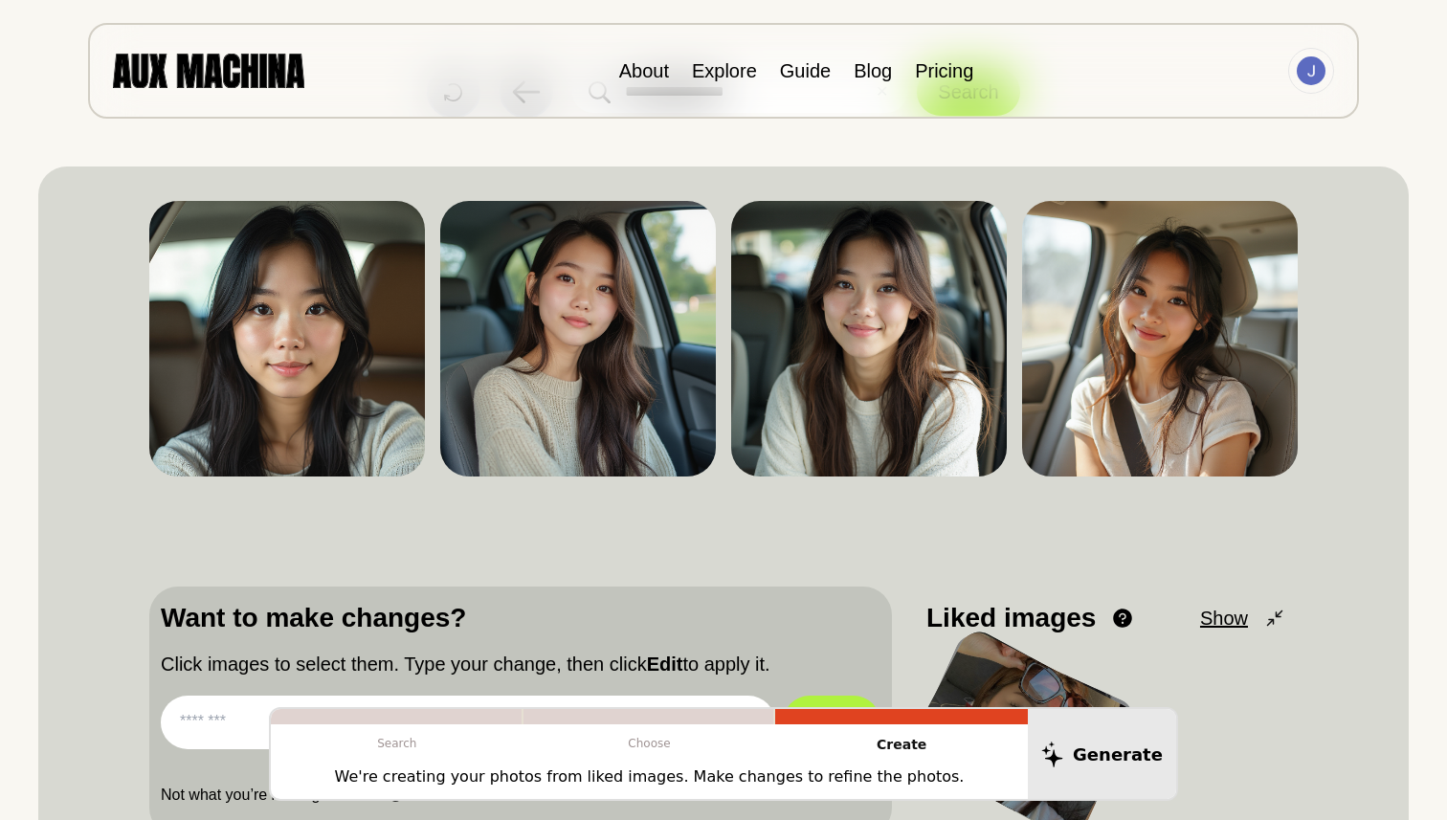
scroll to position [0, 0]
